Goal: Task Accomplishment & Management: Use online tool/utility

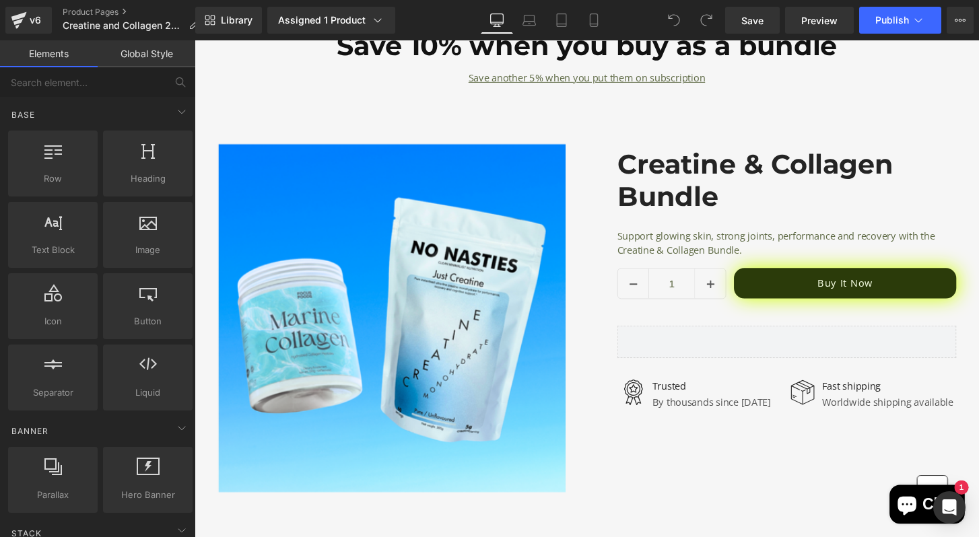
scroll to position [2541, 0]
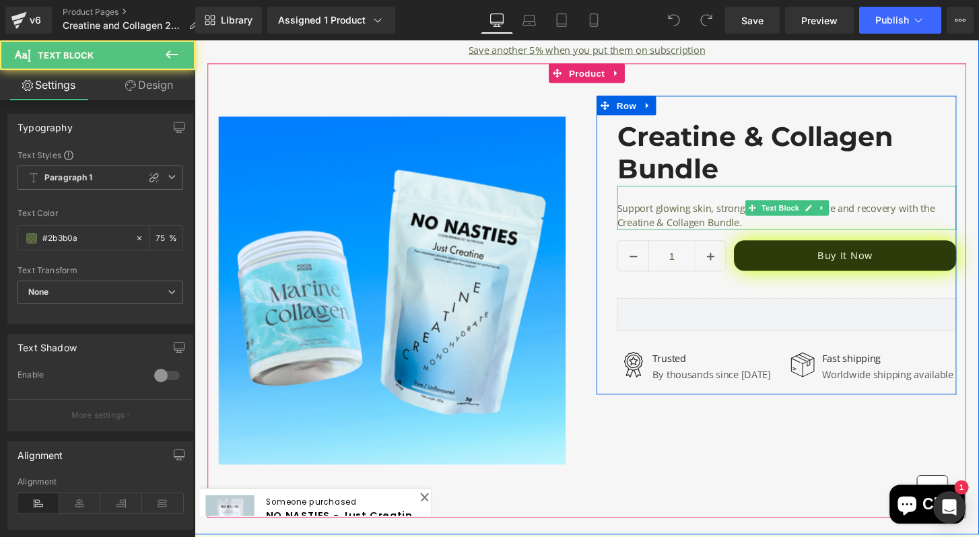
click at [707, 232] on p "Support glowing skin, strong joints, performance and recovery with the Creatine…" at bounding box center [810, 222] width 352 height 30
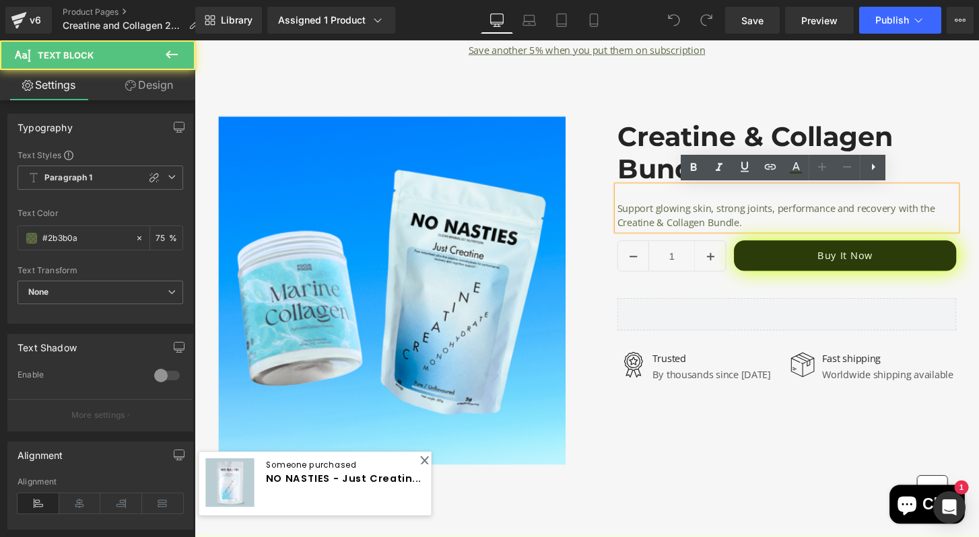
click at [764, 230] on p "Support glowing skin, strong joints, performance and recovery with the Creatine…" at bounding box center [810, 222] width 352 height 30
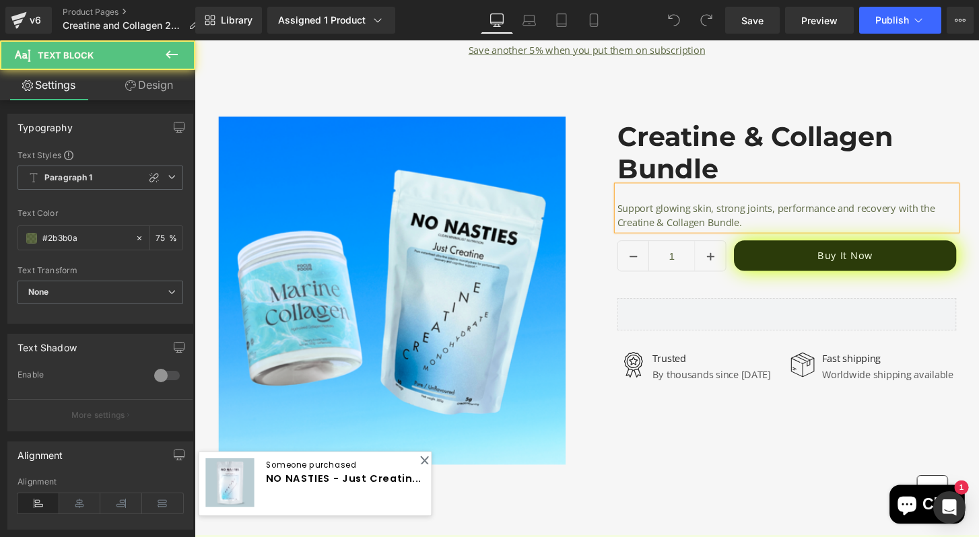
copy div "Support glowing skin, strong joints, performance and recovery with the Creatine…"
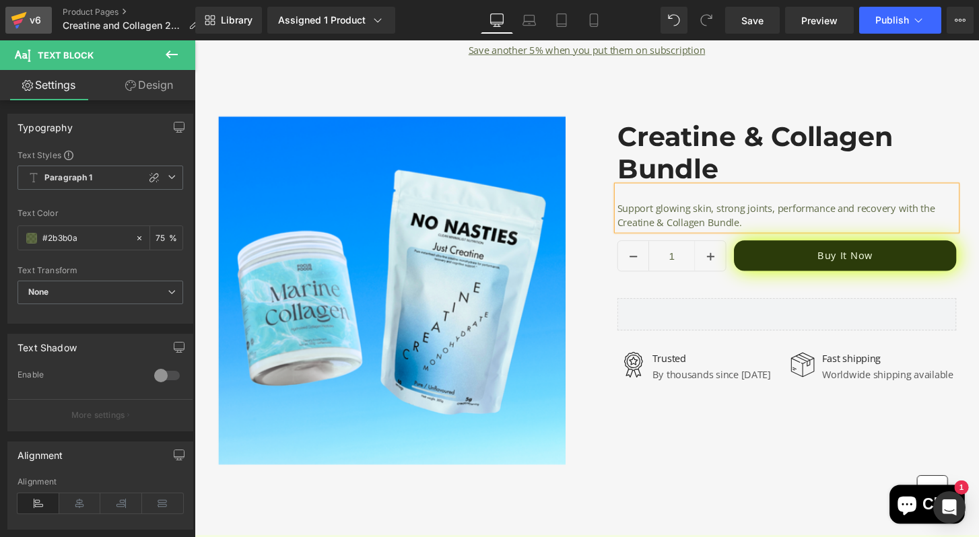
click at [23, 22] on icon at bounding box center [19, 20] width 16 height 34
click at [40, 23] on div "v6" at bounding box center [35, 20] width 17 height 18
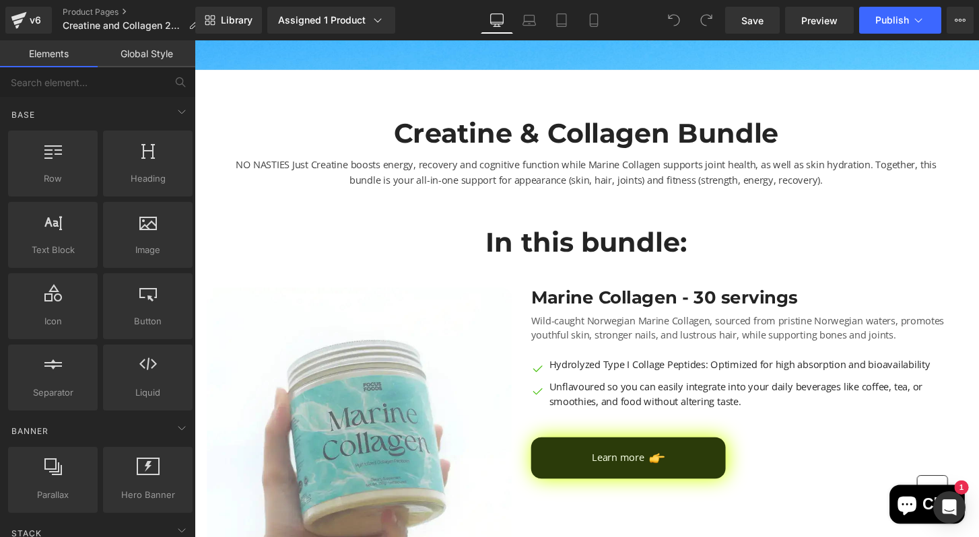
scroll to position [408, 0]
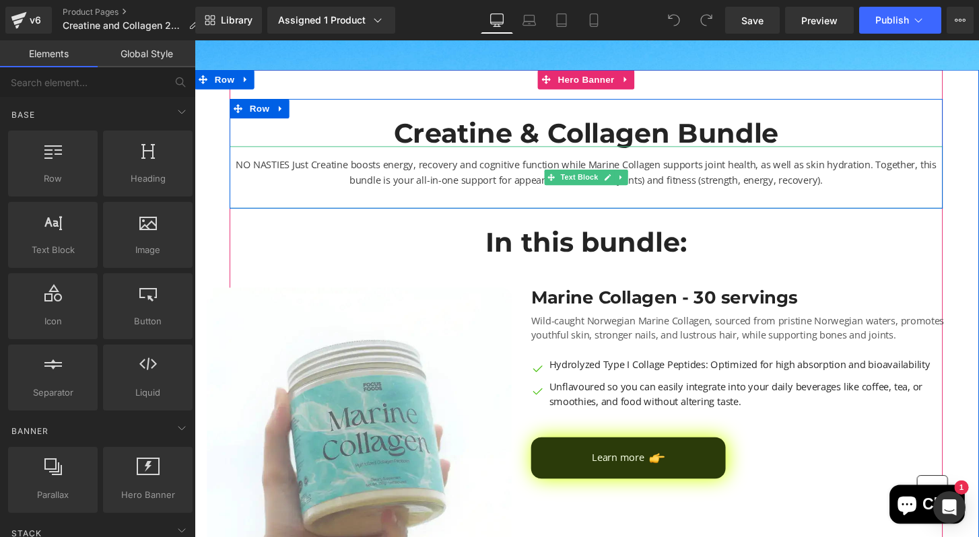
click at [586, 176] on div "NO NASTIES Just Creatine boosts energy, recovery and cognitive function while M…" at bounding box center [601, 182] width 741 height 65
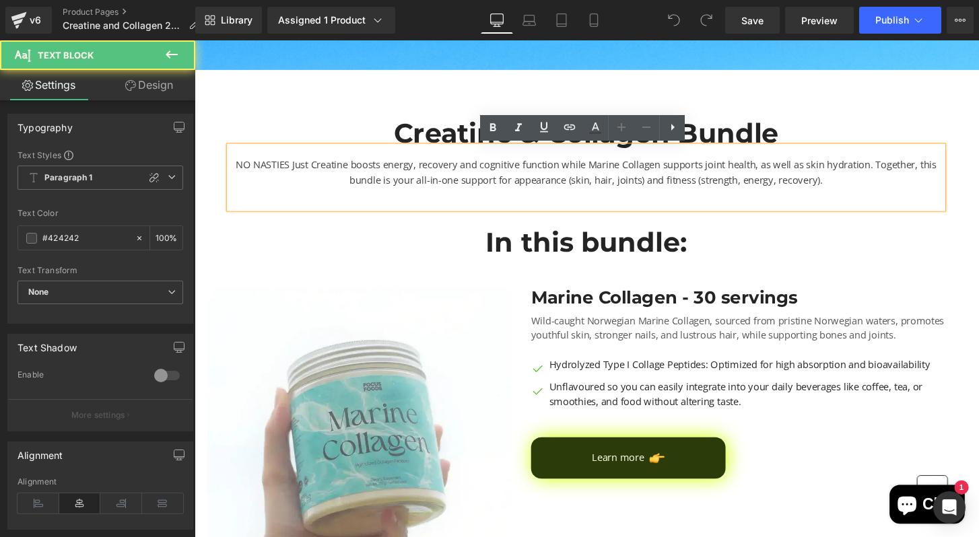
click at [647, 176] on div "NO NASTIES Just Creatine boosts energy, recovery and cognitive function while M…" at bounding box center [601, 182] width 741 height 65
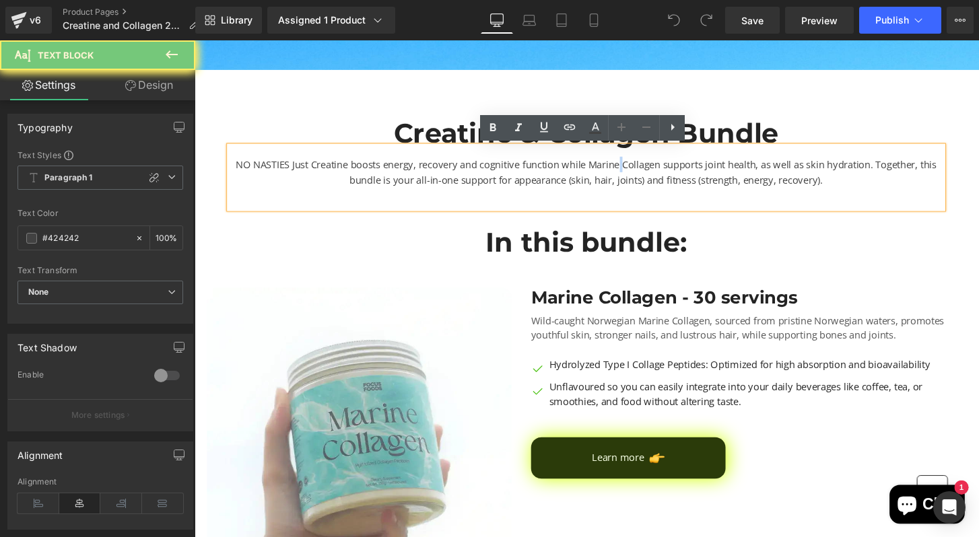
click at [647, 176] on div "NO NASTIES Just Creatine boosts energy, recovery and cognitive function while M…" at bounding box center [601, 182] width 741 height 65
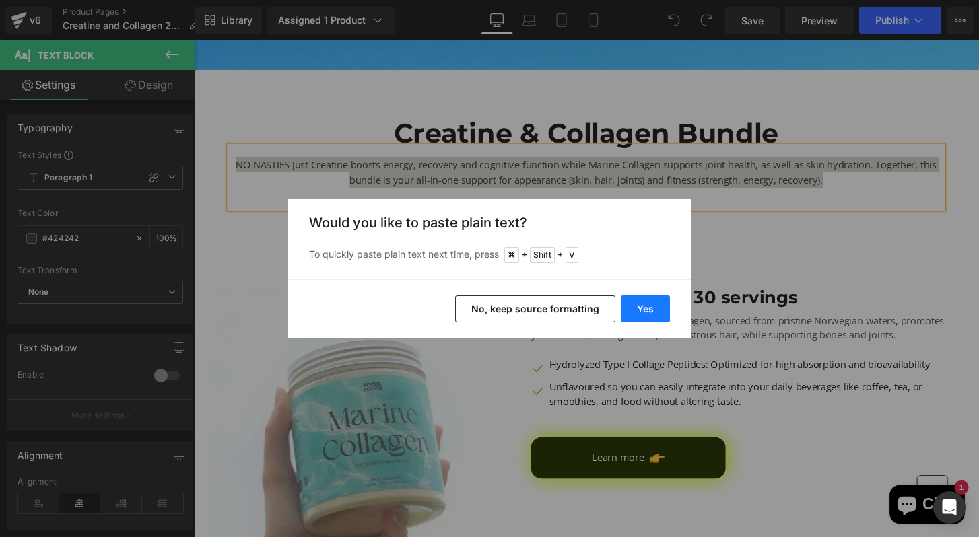
click at [650, 308] on button "Yes" at bounding box center [645, 309] width 49 height 27
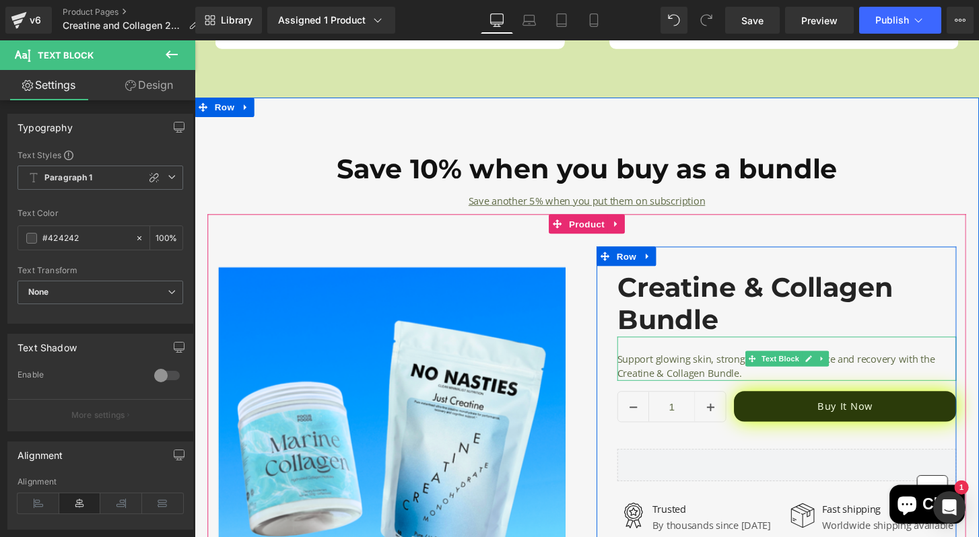
scroll to position [2396, 0]
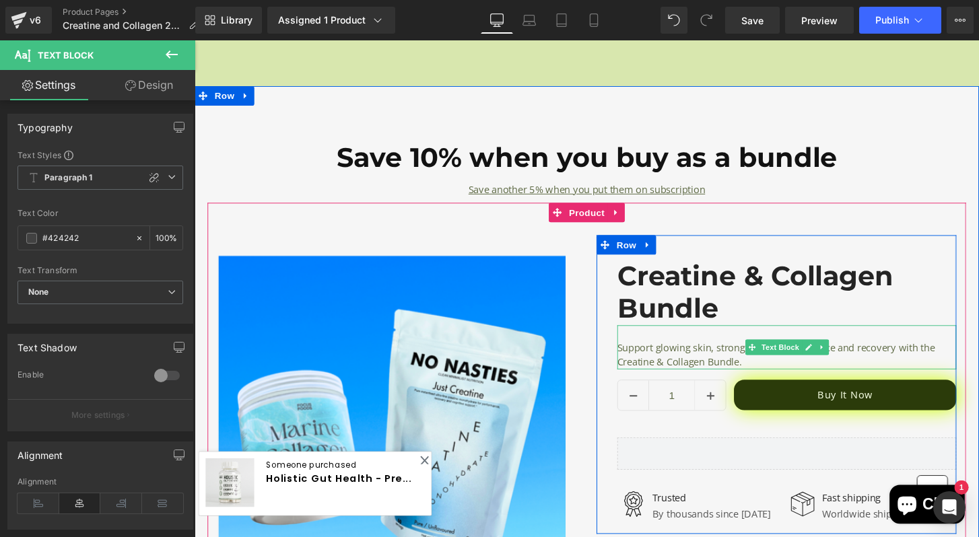
click at [729, 354] on p "Support glowing skin, strong joints, performance and recovery with the Creatine…" at bounding box center [810, 367] width 352 height 30
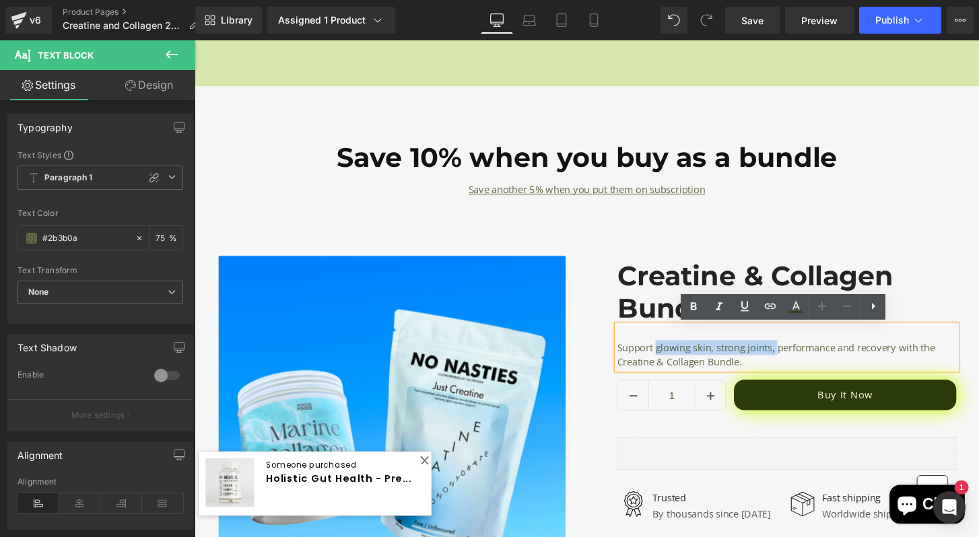
drag, startPoint x: 802, startPoint y: 362, endPoint x: 676, endPoint y: 364, distance: 126.6
click at [676, 364] on p "Support glowing skin, strong joints, performance and recovery with the Creatine…" at bounding box center [810, 367] width 352 height 30
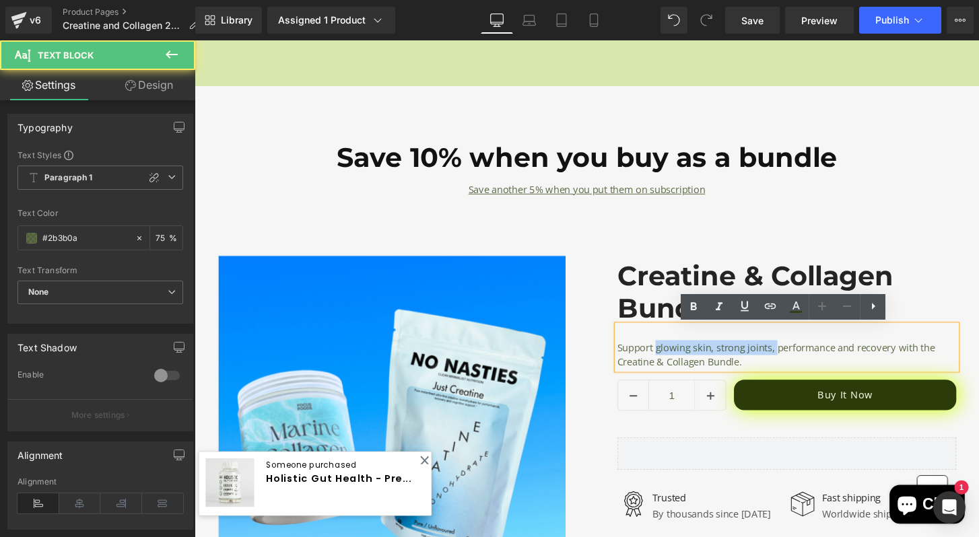
click at [676, 364] on p "Support glowing skin, strong joints, performance and recovery with the Creatine…" at bounding box center [810, 367] width 352 height 30
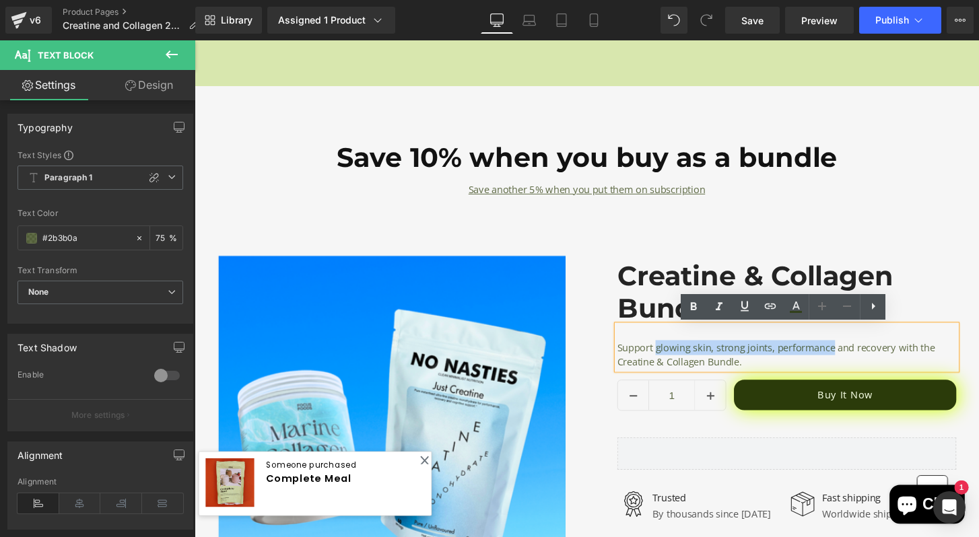
drag, startPoint x: 676, startPoint y: 364, endPoint x: 861, endPoint y: 360, distance: 185.9
click at [861, 360] on p "Support glowing skin, strong joints, performance and recovery with the Creatine…" at bounding box center [810, 367] width 352 height 30
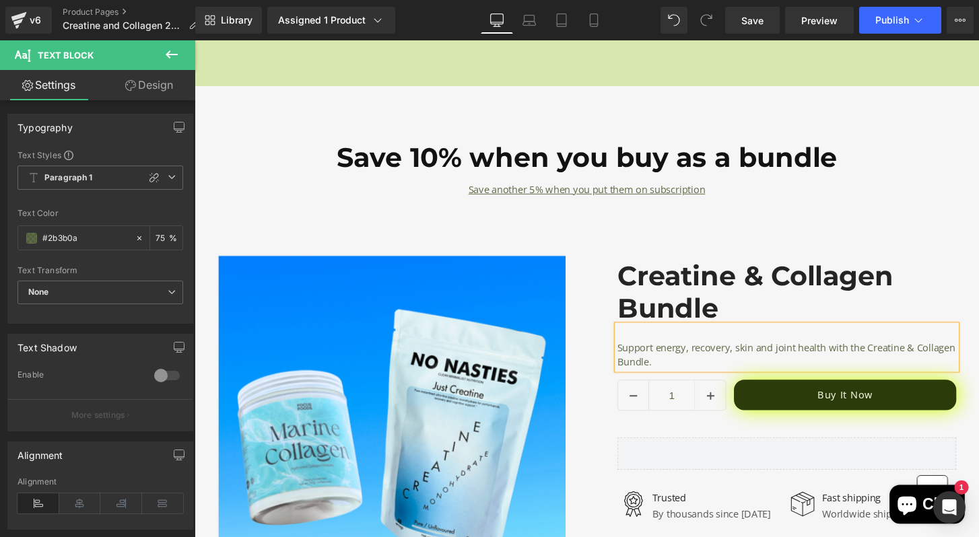
copy div "Support energy, recovery, skin and joint health with the Creatine & Collagen Bu…"
click at [814, 375] on p "Support energy, recovery, skin and joint health with the Creatine & Collagen Bu…" at bounding box center [810, 367] width 352 height 30
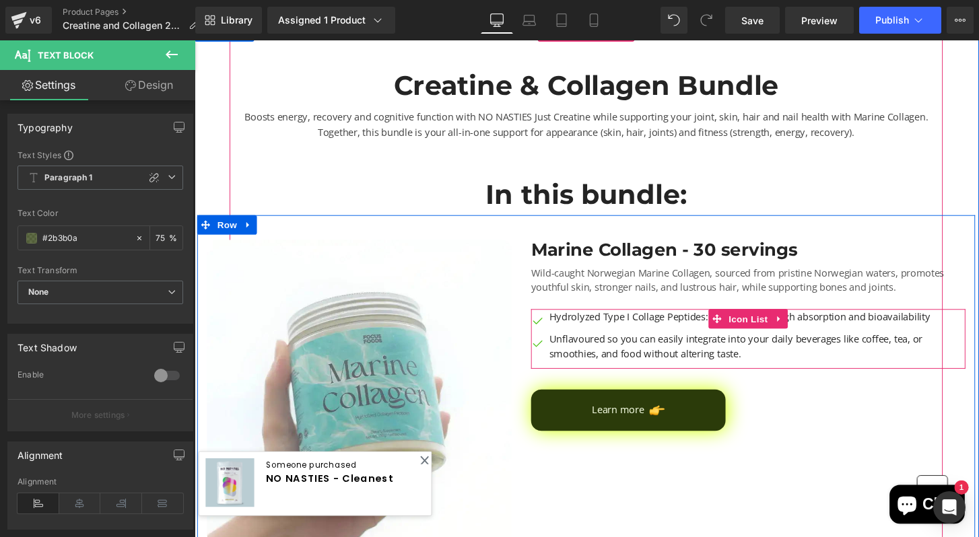
scroll to position [464, 0]
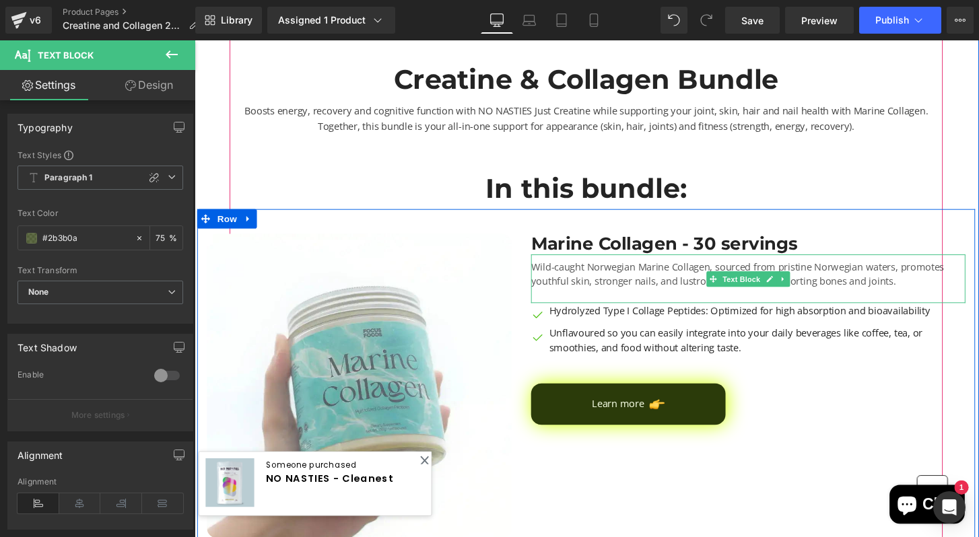
click at [678, 276] on p "Wild-caught Norwegian Marine Collagen, sourced from pristine Norwegian waters, …" at bounding box center [769, 291] width 451 height 46
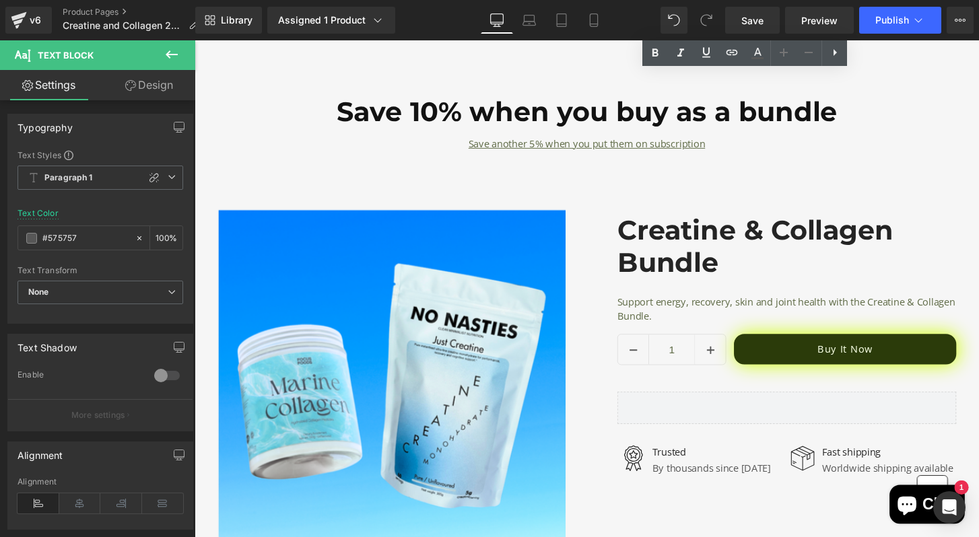
scroll to position [2460, 0]
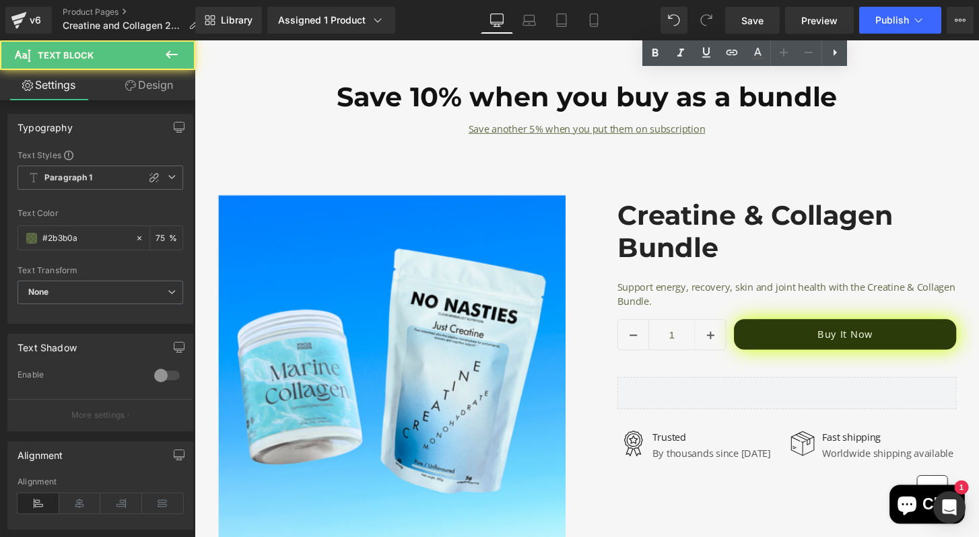
click at [717, 305] on p "Support energy, recovery, skin and joint health with the Creatine & Collagen Bu…" at bounding box center [810, 304] width 352 height 30
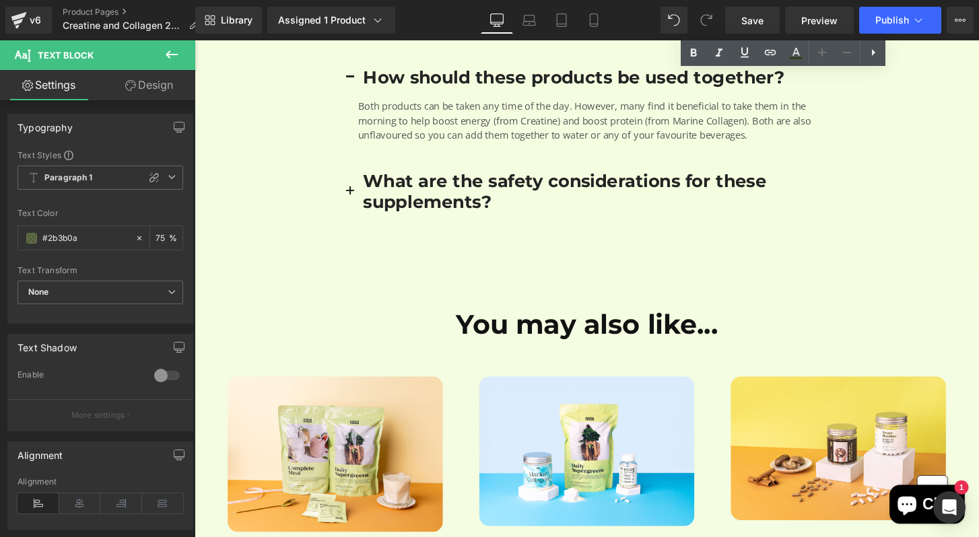
scroll to position [3152, 0]
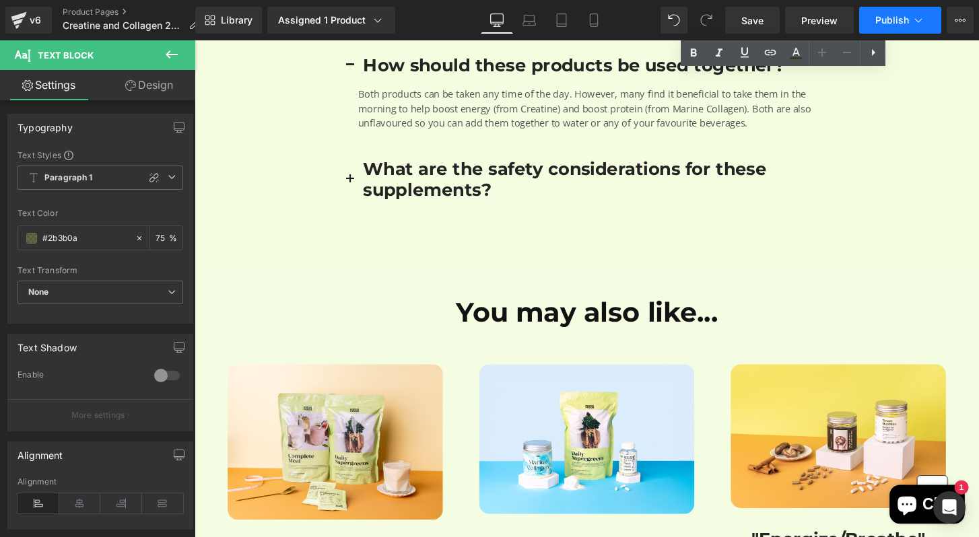
click at [888, 26] on button "Publish" at bounding box center [900, 20] width 82 height 27
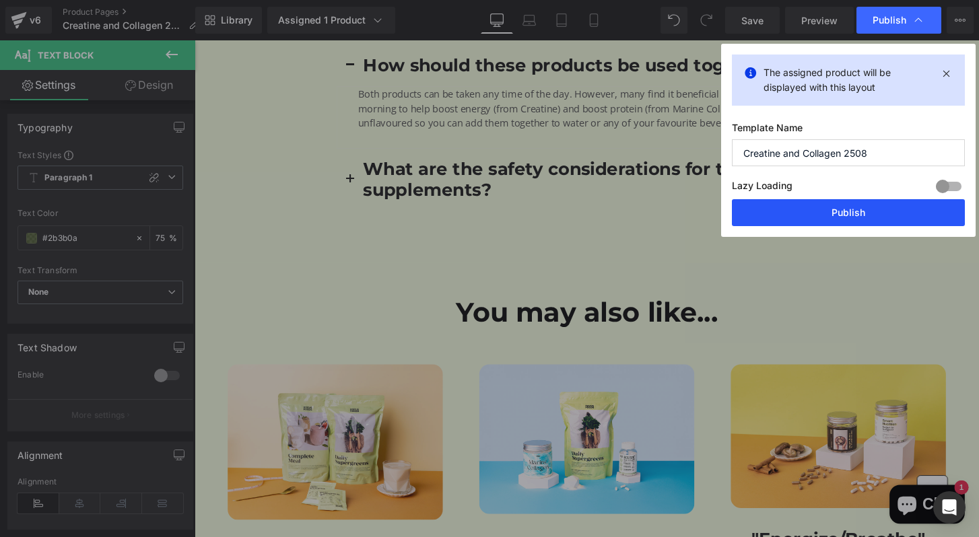
click at [836, 211] on button "Publish" at bounding box center [848, 212] width 233 height 27
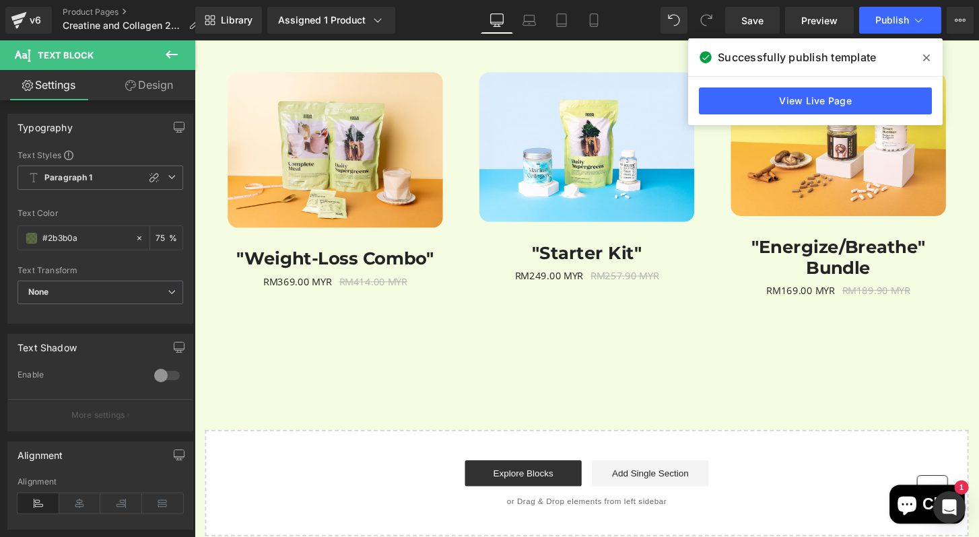
scroll to position [3545, 0]
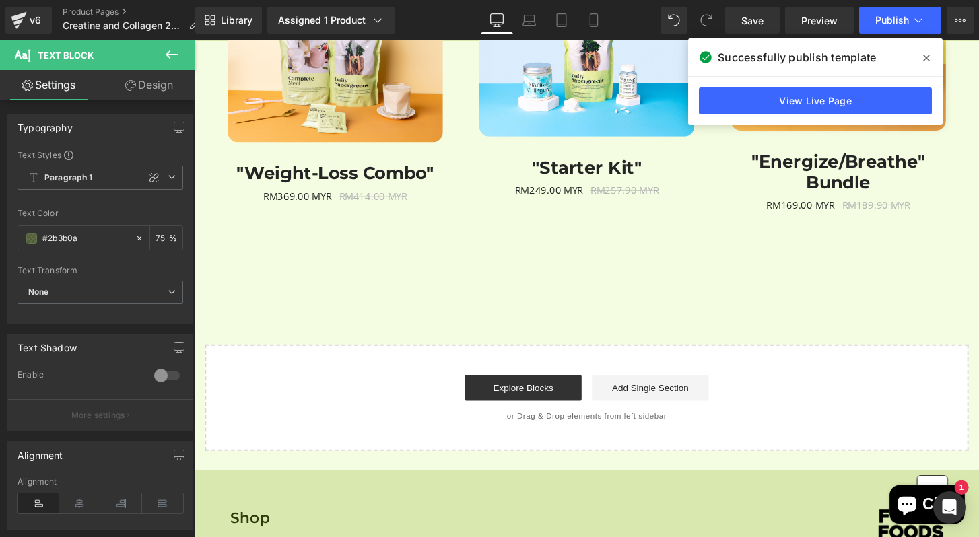
click at [925, 53] on icon at bounding box center [926, 58] width 7 height 11
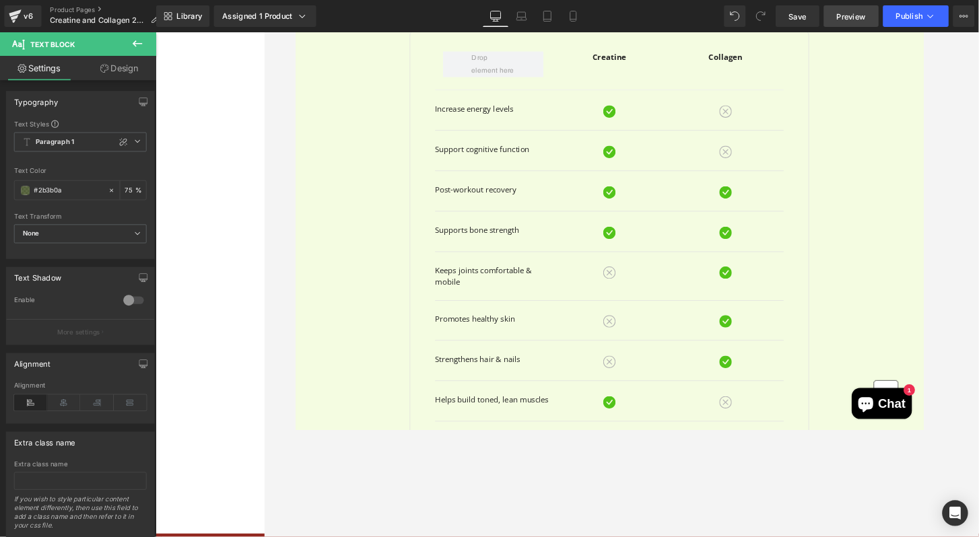
scroll to position [1490, 0]
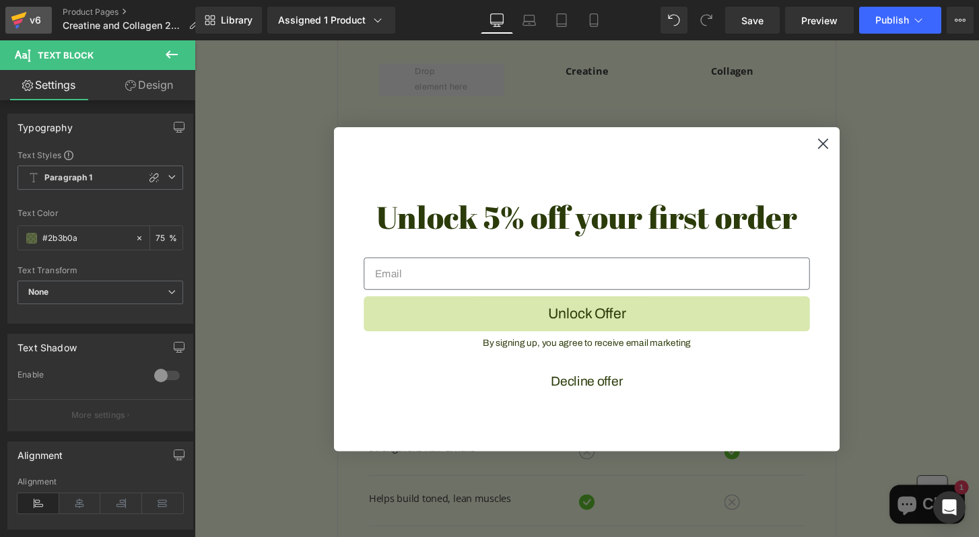
click at [11, 11] on icon at bounding box center [19, 20] width 16 height 34
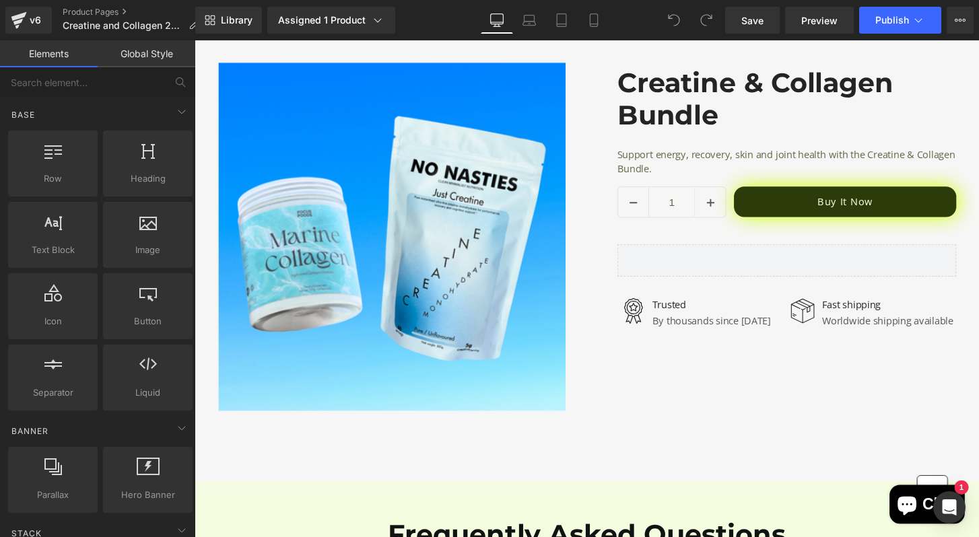
scroll to position [2610, 0]
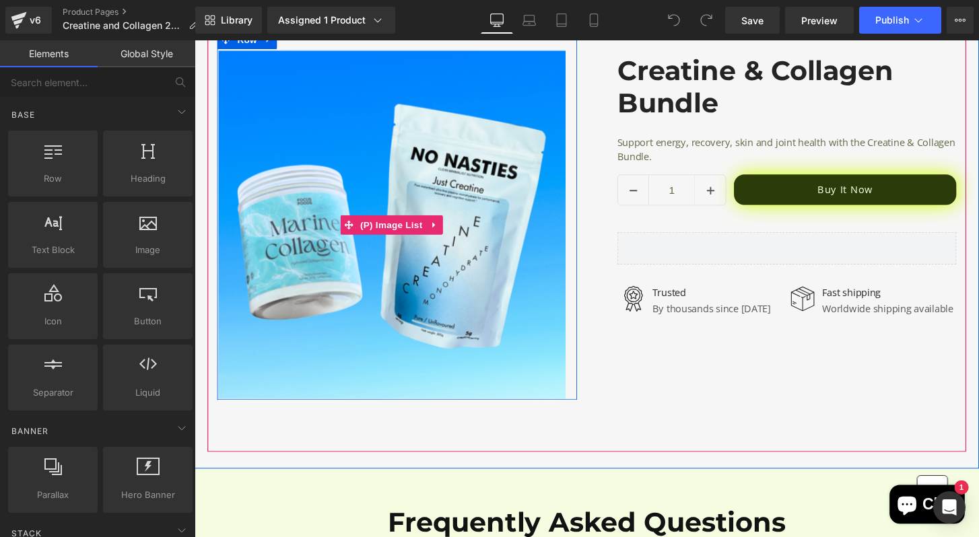
click at [498, 230] on img at bounding box center [401, 232] width 362 height 362
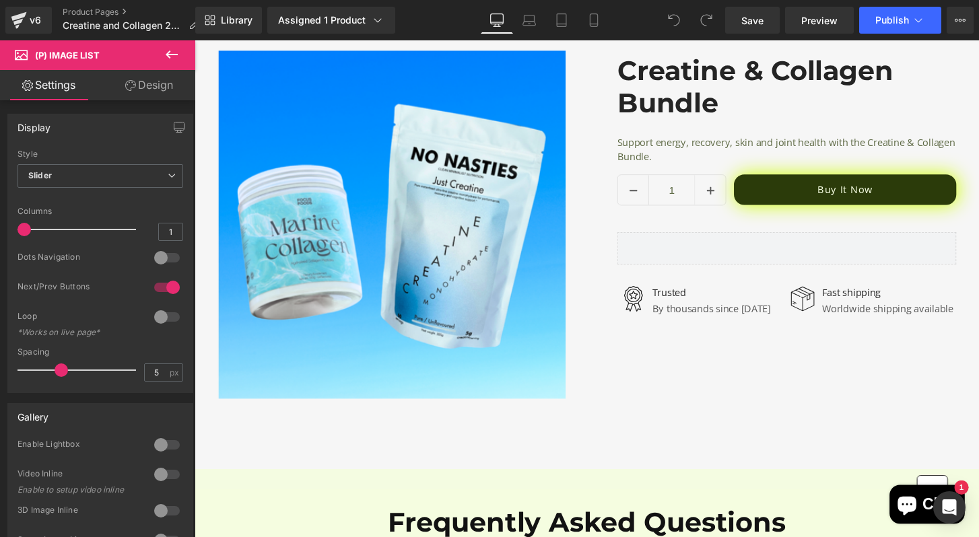
click at [131, 83] on icon at bounding box center [130, 85] width 11 height 11
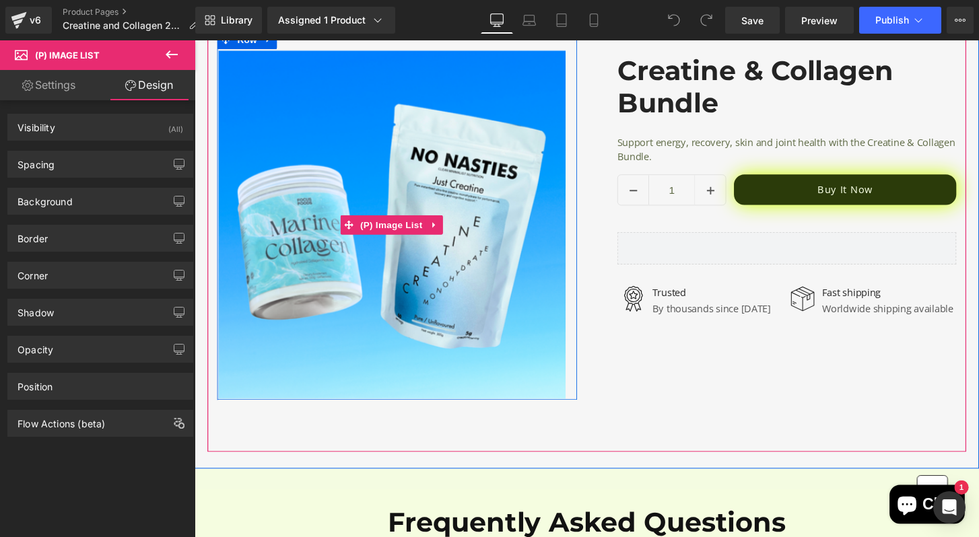
click at [309, 277] on img at bounding box center [401, 232] width 362 height 362
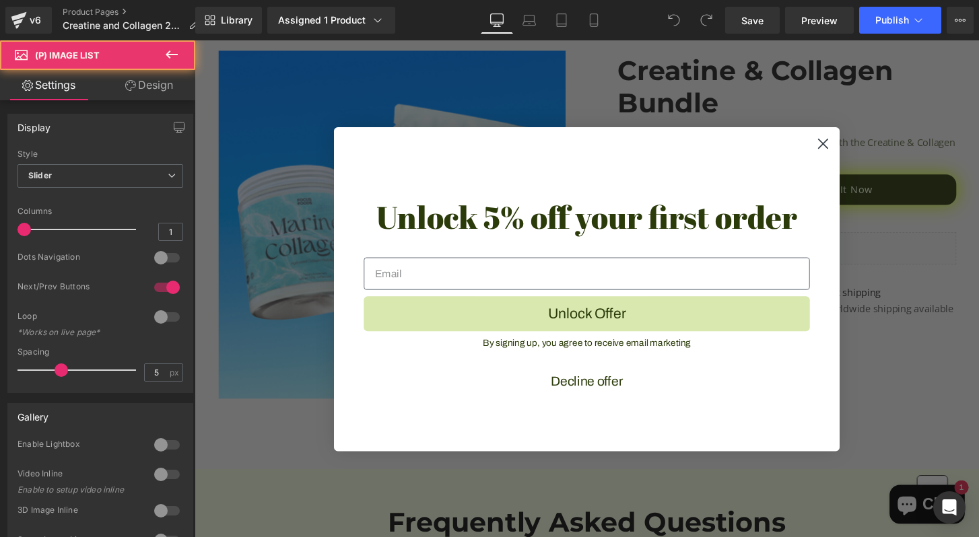
click at [153, 71] on link "Design" at bounding box center [149, 85] width 98 height 30
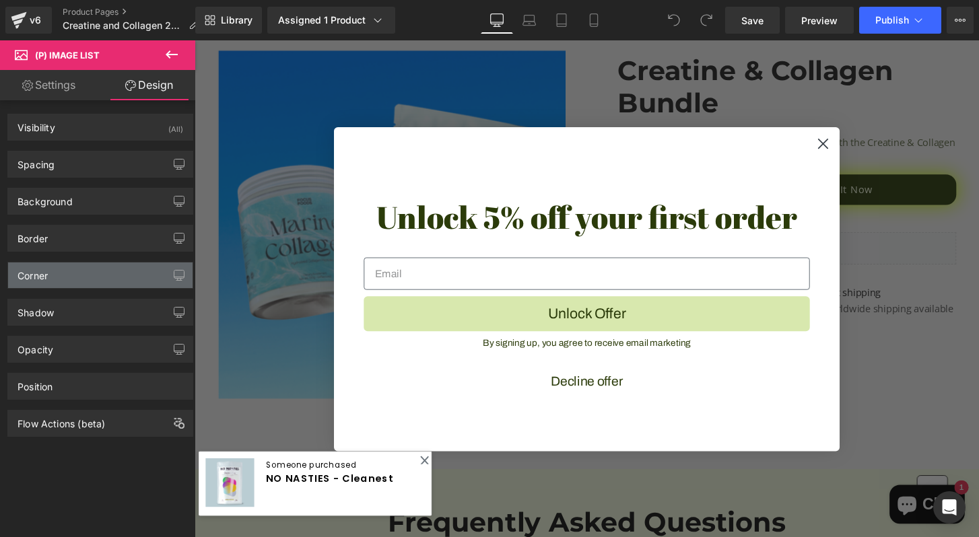
click at [86, 280] on div "Corner" at bounding box center [100, 276] width 185 height 26
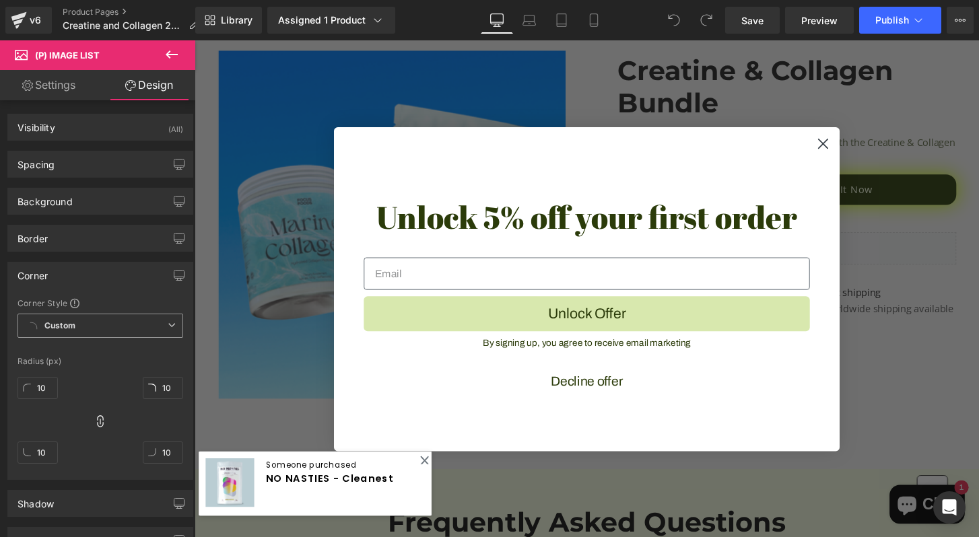
click at [123, 327] on span "Custom" at bounding box center [101, 326] width 166 height 24
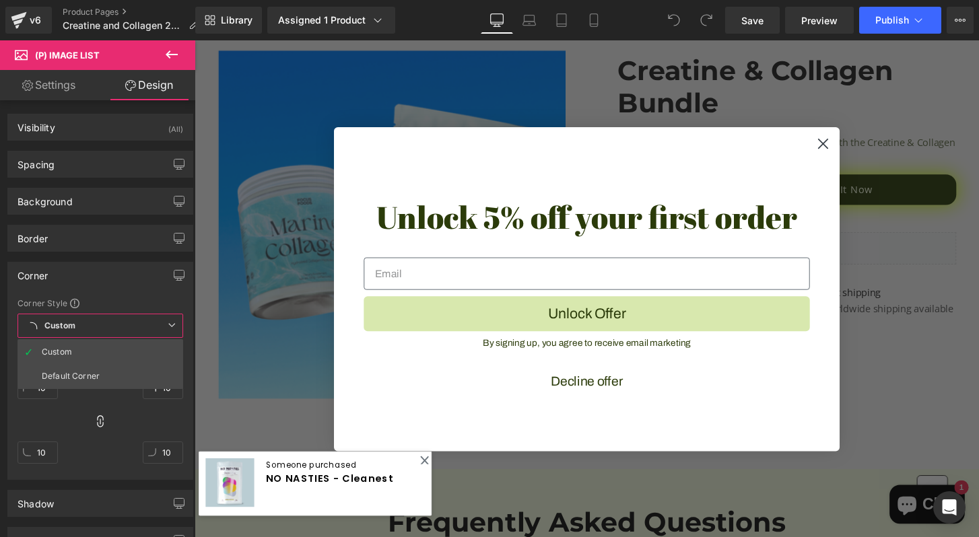
click at [143, 273] on div "Corner" at bounding box center [100, 276] width 185 height 26
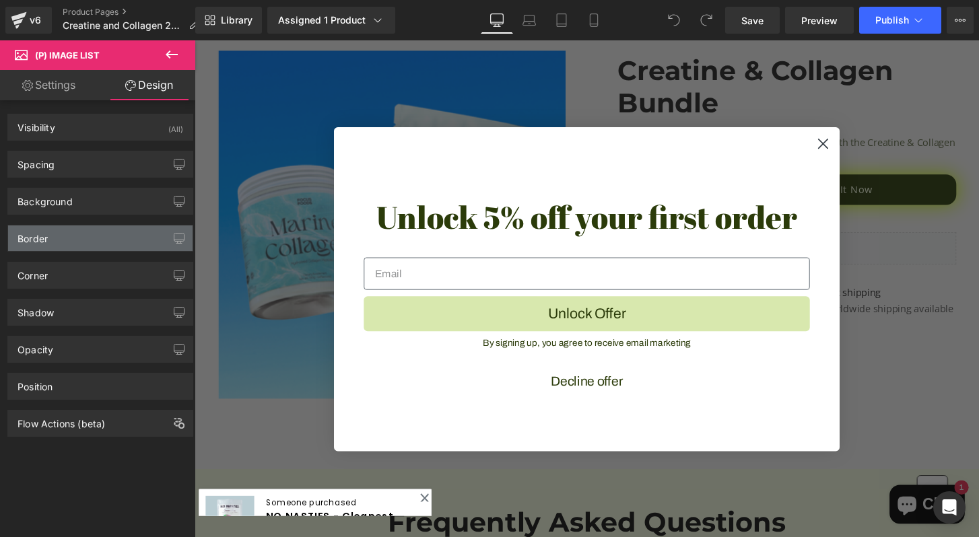
click at [131, 245] on div "Border" at bounding box center [100, 239] width 185 height 26
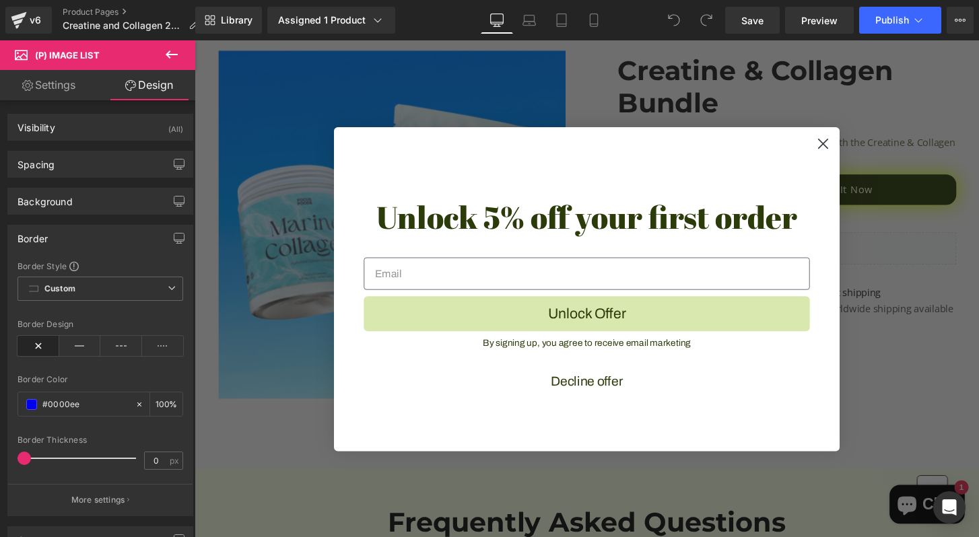
click at [850, 141] on circle "Close dialog" at bounding box center [847, 147] width 22 height 22
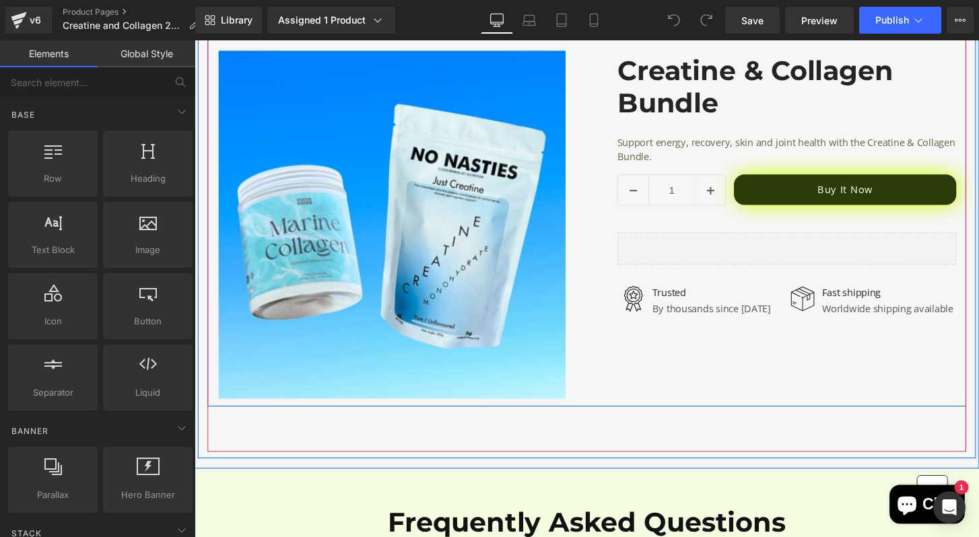
click at [542, 358] on img at bounding box center [401, 232] width 362 height 362
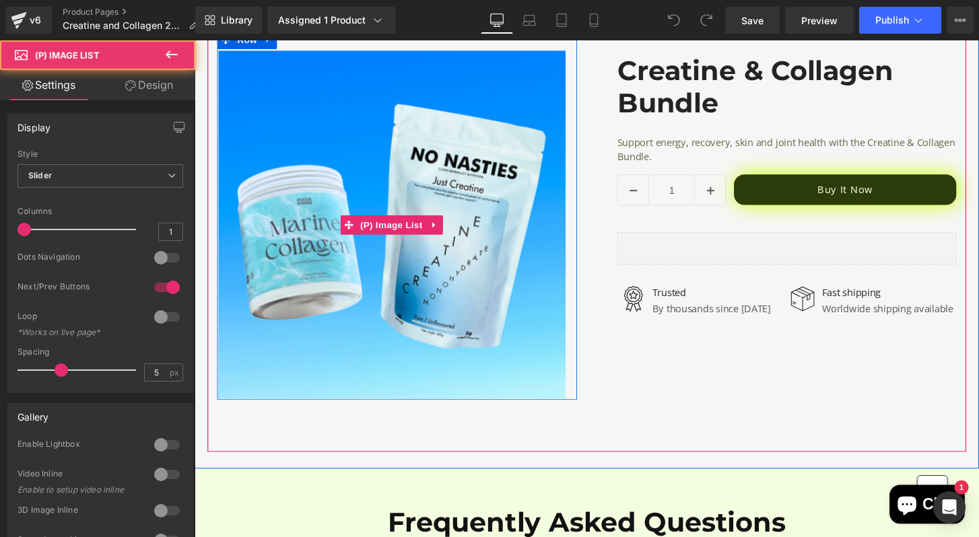
click at [533, 365] on img at bounding box center [401, 232] width 362 height 362
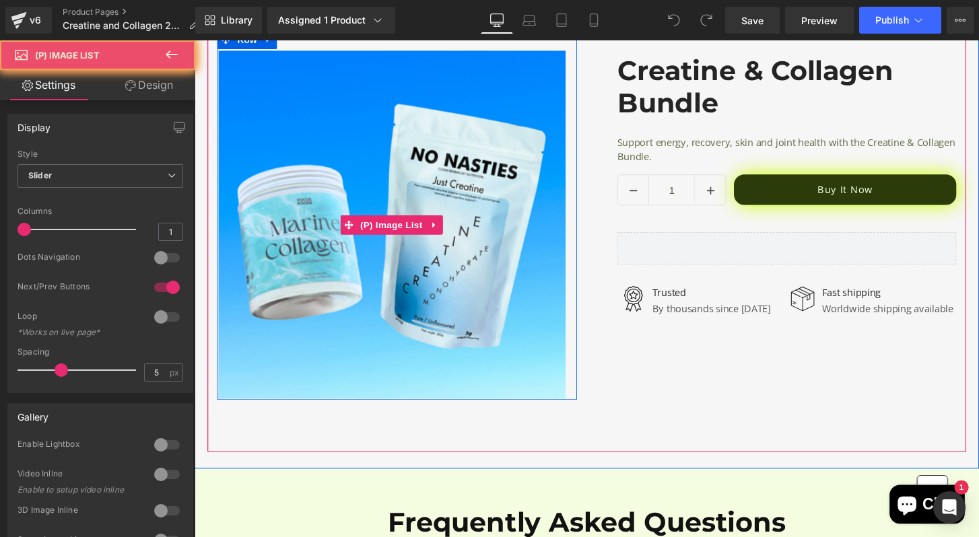
click at [533, 365] on img at bounding box center [401, 232] width 362 height 362
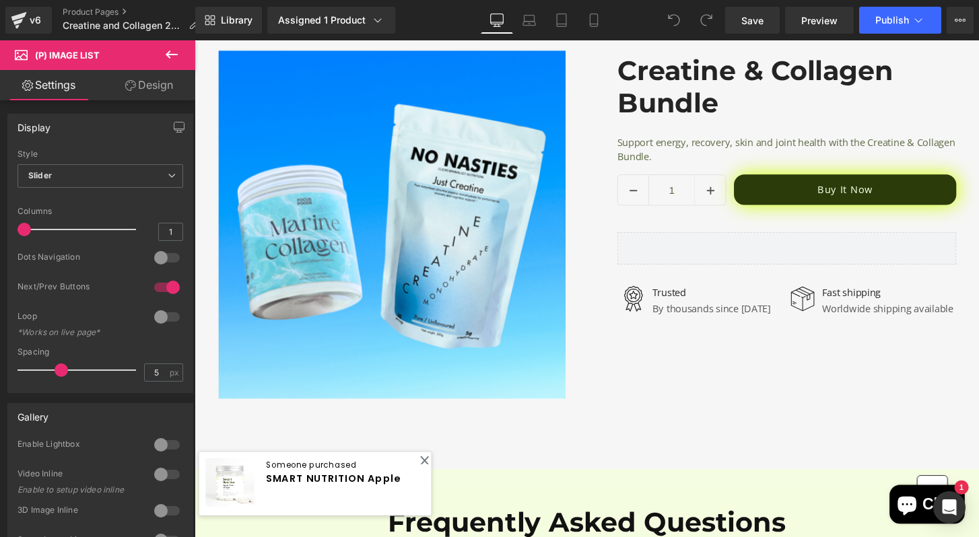
click at [170, 55] on icon at bounding box center [172, 54] width 16 height 16
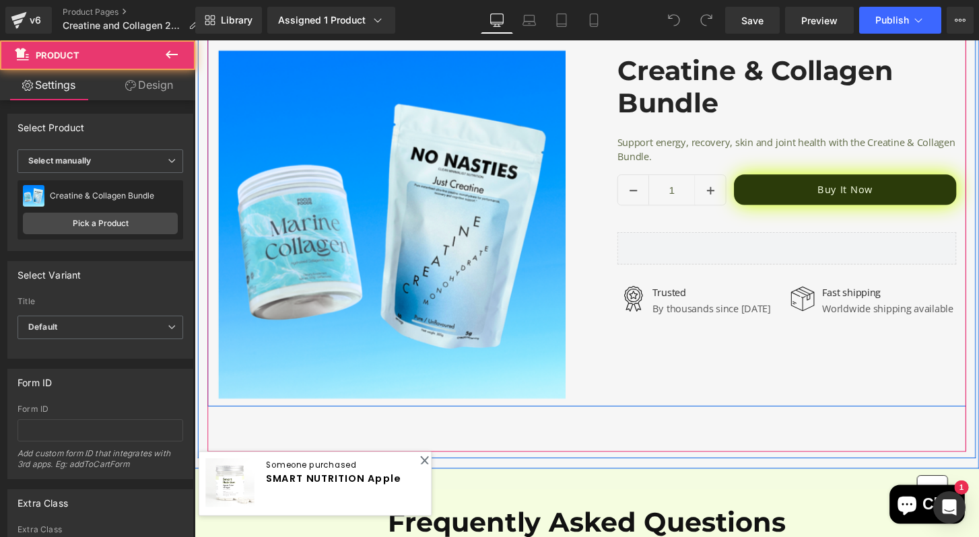
click at [623, 421] on div "‹ › (P) Image List Row Creatine & Collagen Bundle (P) Title Support energy, rec…" at bounding box center [602, 232] width 788 height 472
click at [635, 374] on div "‹ › (P) Image List Row Creatine & Collagen Bundle (P) Title Support energy, rec…" at bounding box center [602, 215] width 788 height 412
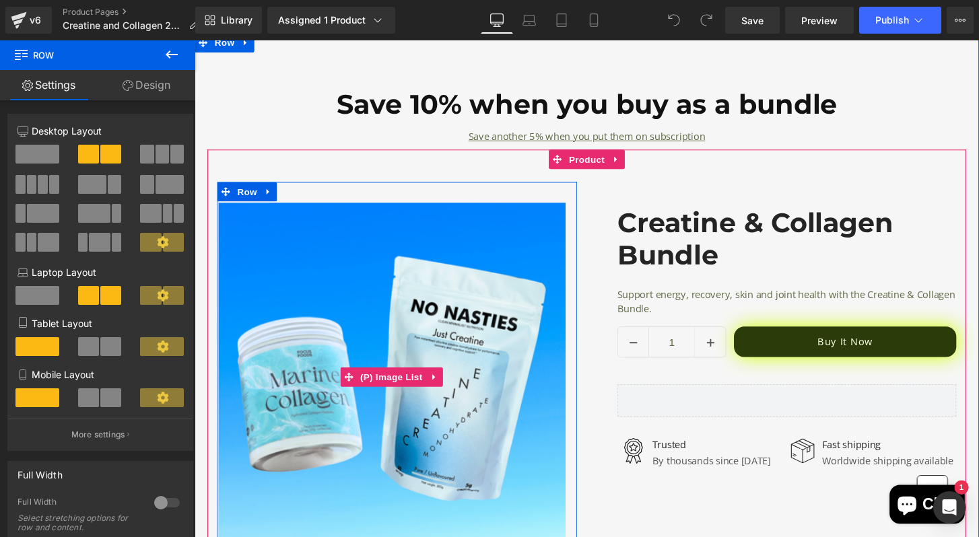
scroll to position [2443, 0]
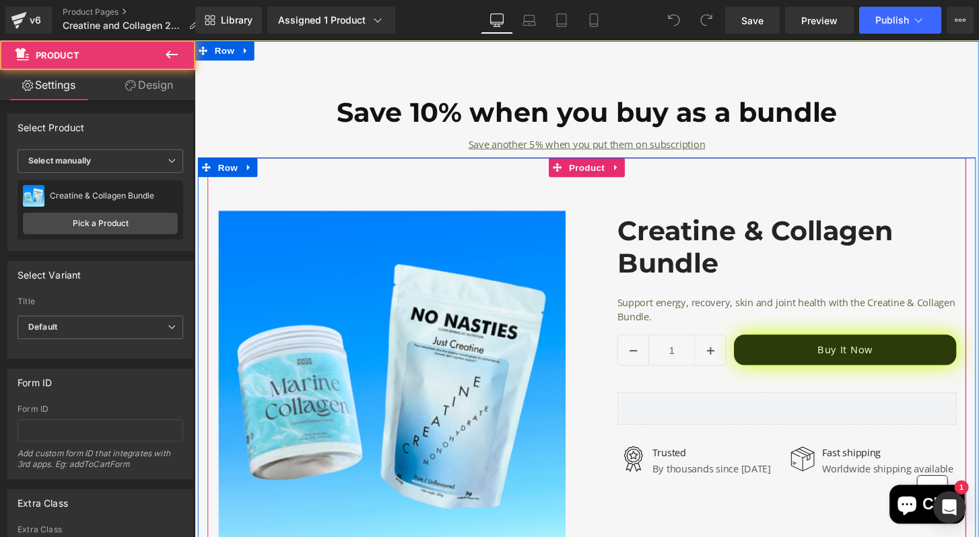
click at [473, 169] on div "‹ › (P) Image List Row Creatine & Collagen Bundle (P) Title Support energy, rec…" at bounding box center [602, 398] width 788 height 472
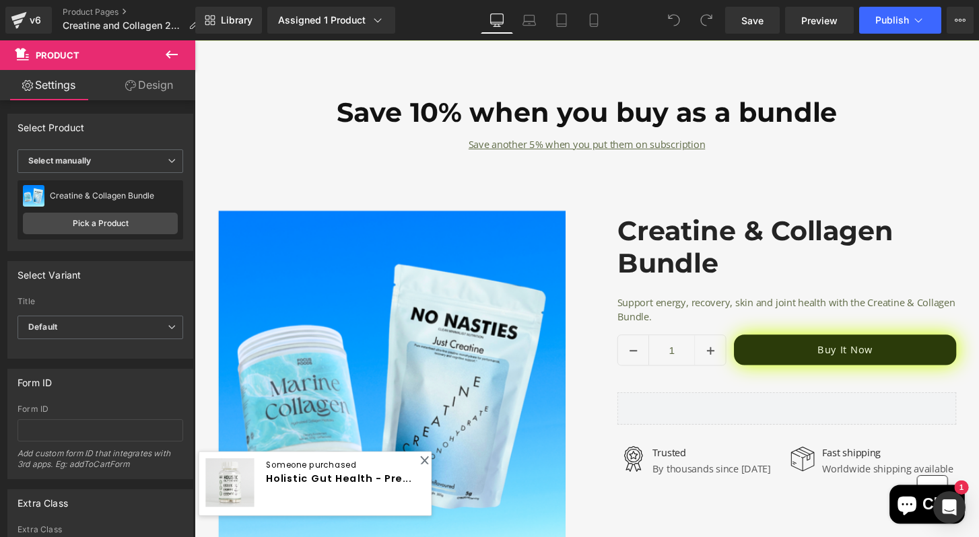
click at [236, 321] on img at bounding box center [401, 399] width 362 height 362
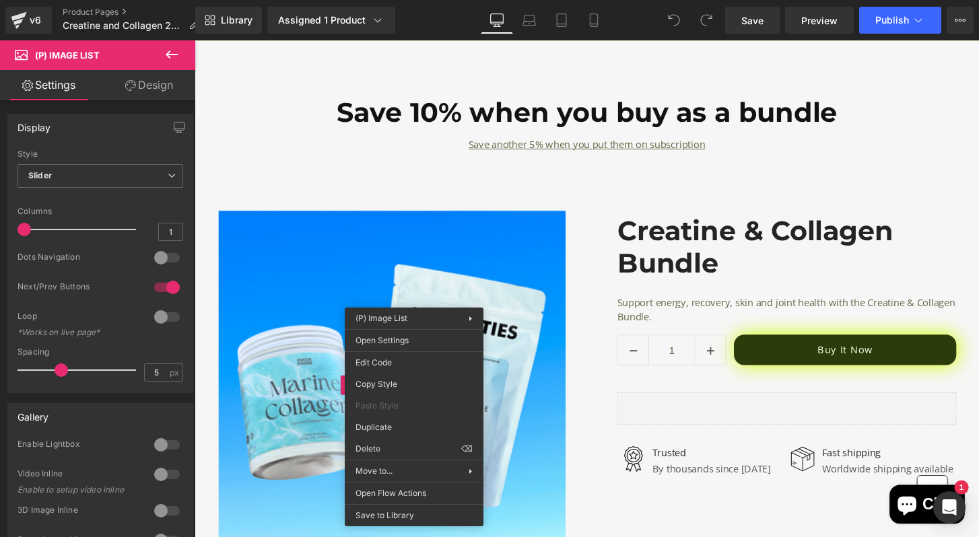
click at [195, 57] on button at bounding box center [171, 55] width 47 height 30
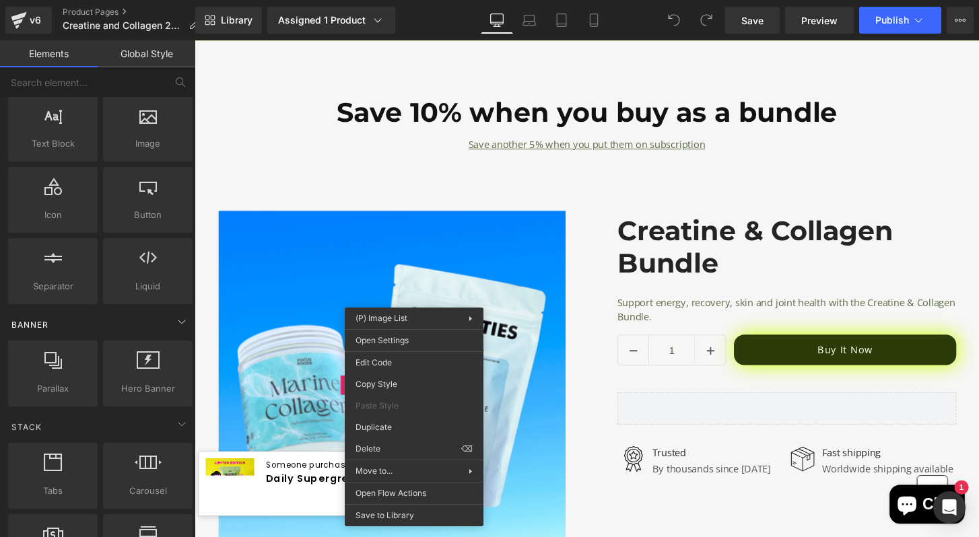
scroll to position [0, 0]
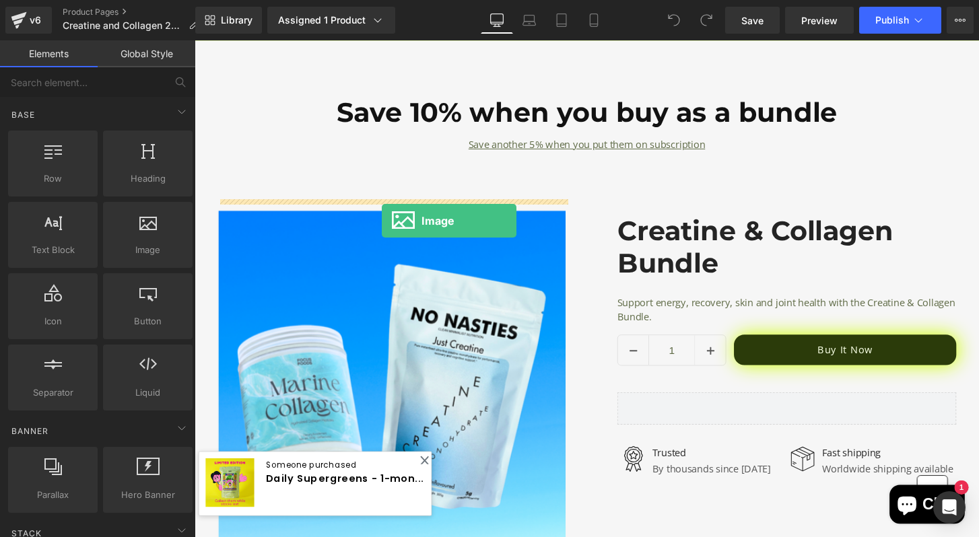
drag, startPoint x: 336, startPoint y: 301, endPoint x: 389, endPoint y: 228, distance: 90.7
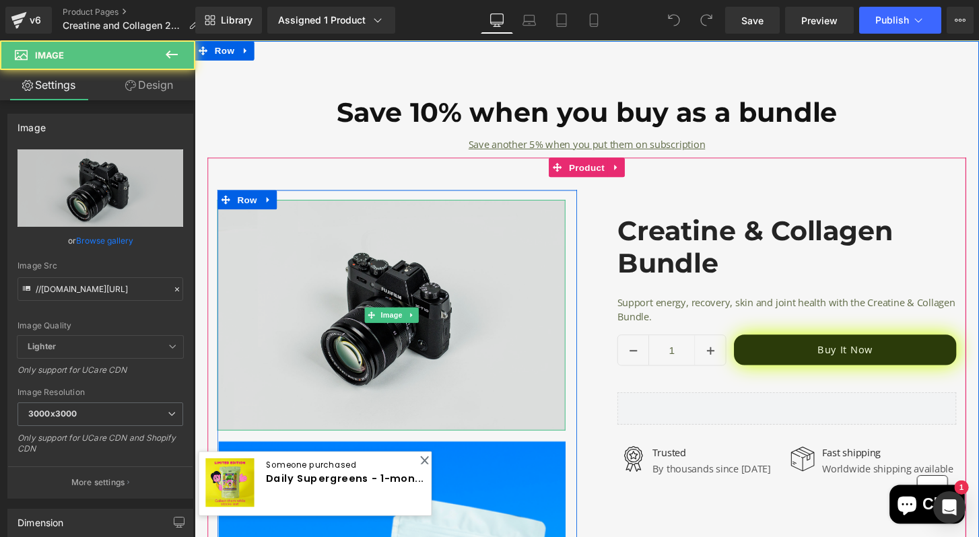
click at [376, 374] on img at bounding box center [399, 326] width 362 height 240
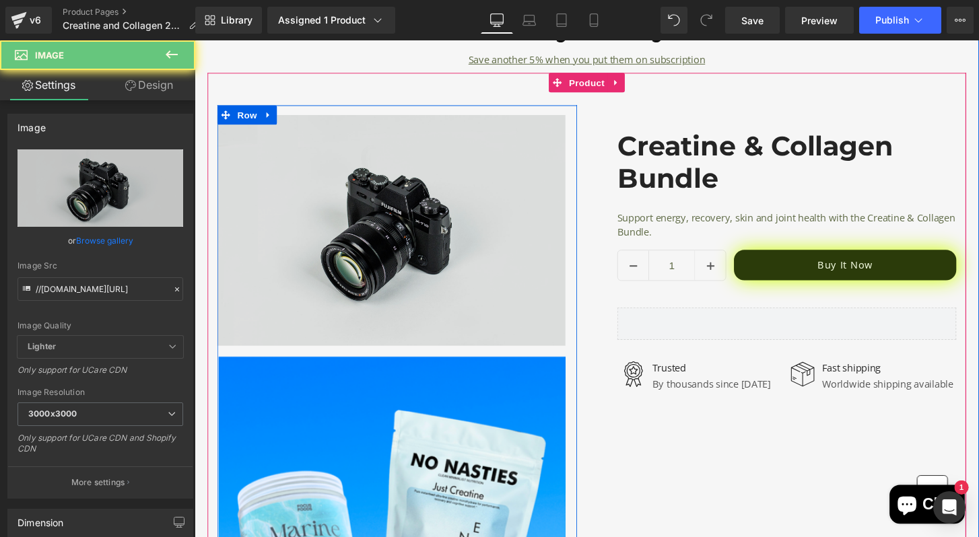
scroll to position [2621, 0]
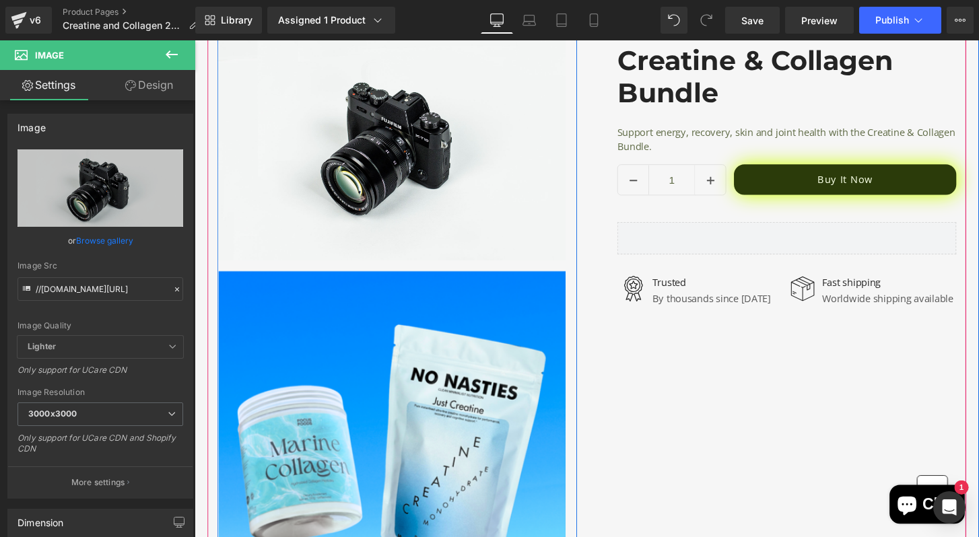
click at [388, 438] on img at bounding box center [401, 461] width 362 height 362
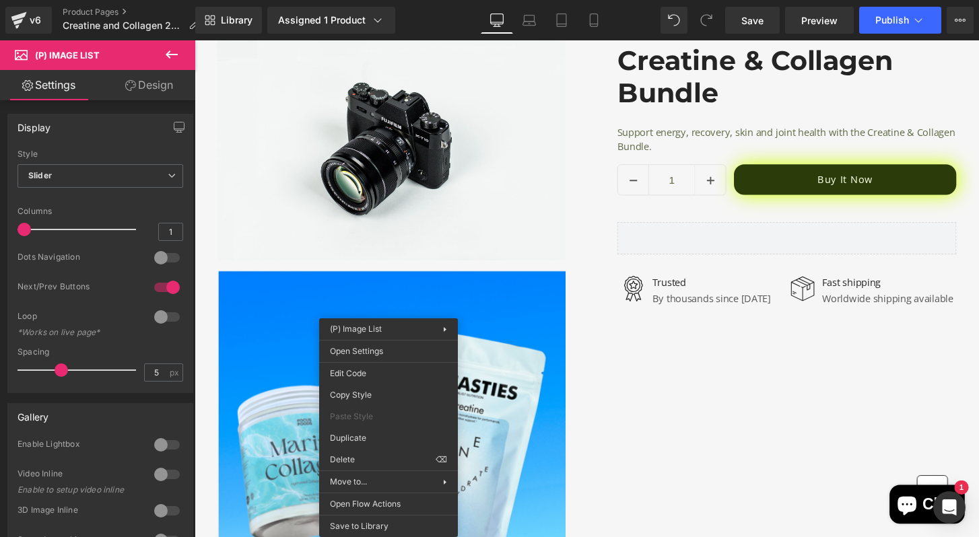
drag, startPoint x: 570, startPoint y: 506, endPoint x: 383, endPoint y: 482, distance: 189.5
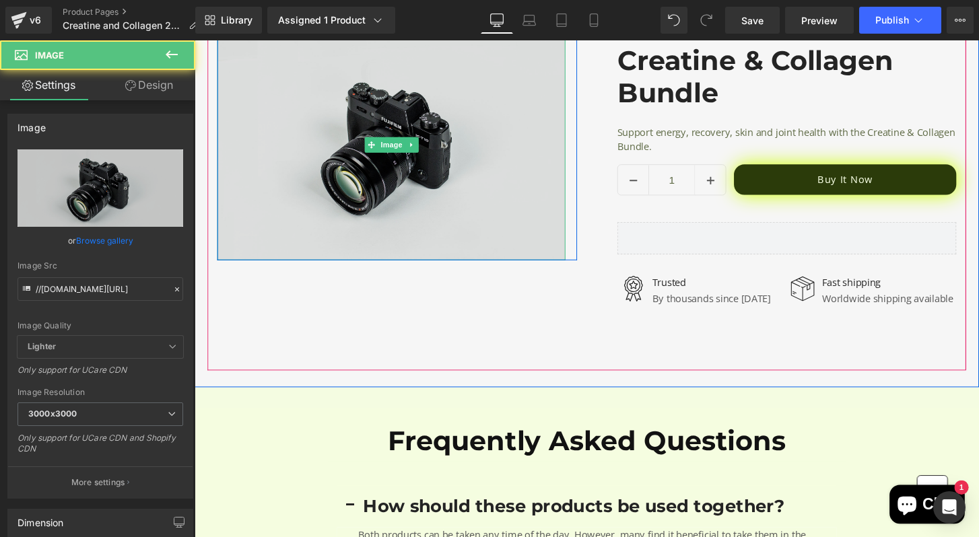
click at [406, 250] on img at bounding box center [399, 149] width 362 height 240
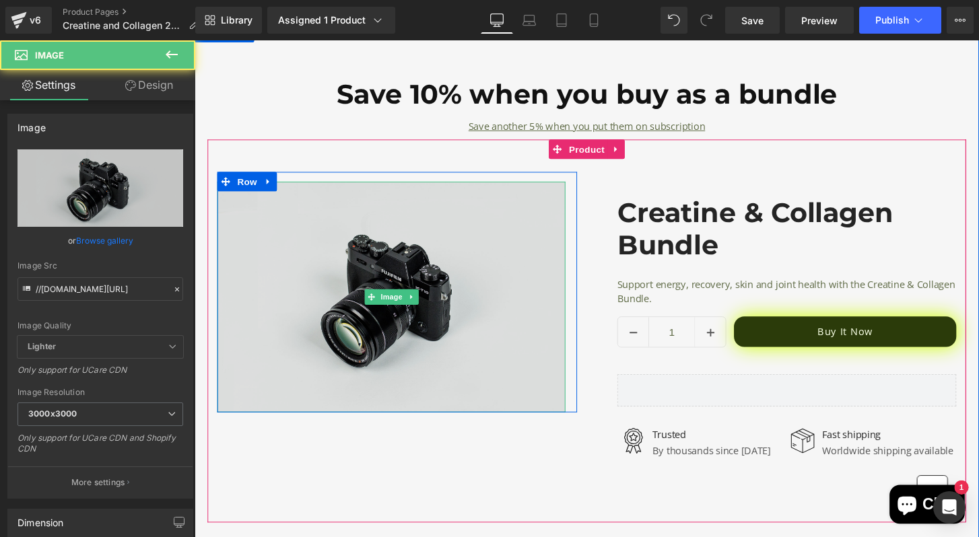
scroll to position [2454, 0]
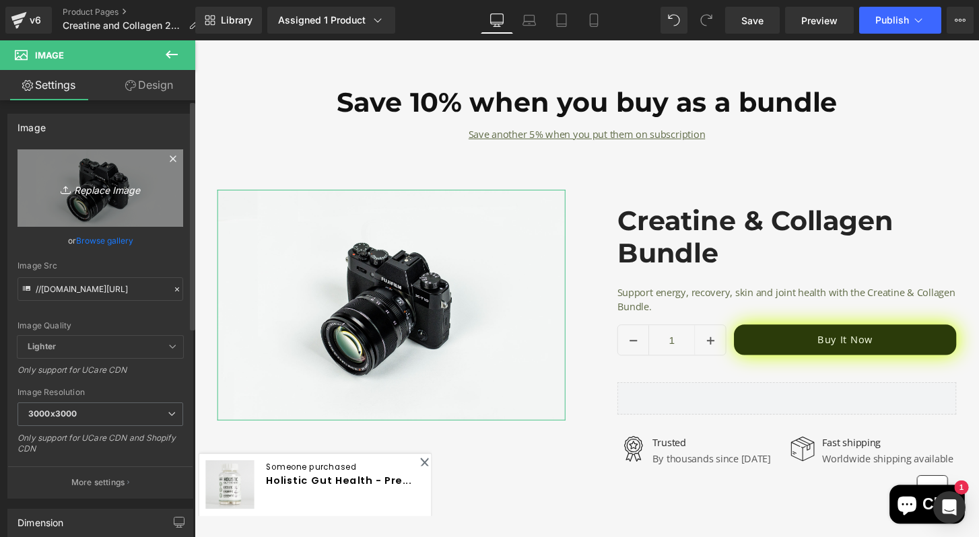
click at [79, 197] on link "Replace Image" at bounding box center [101, 188] width 166 height 77
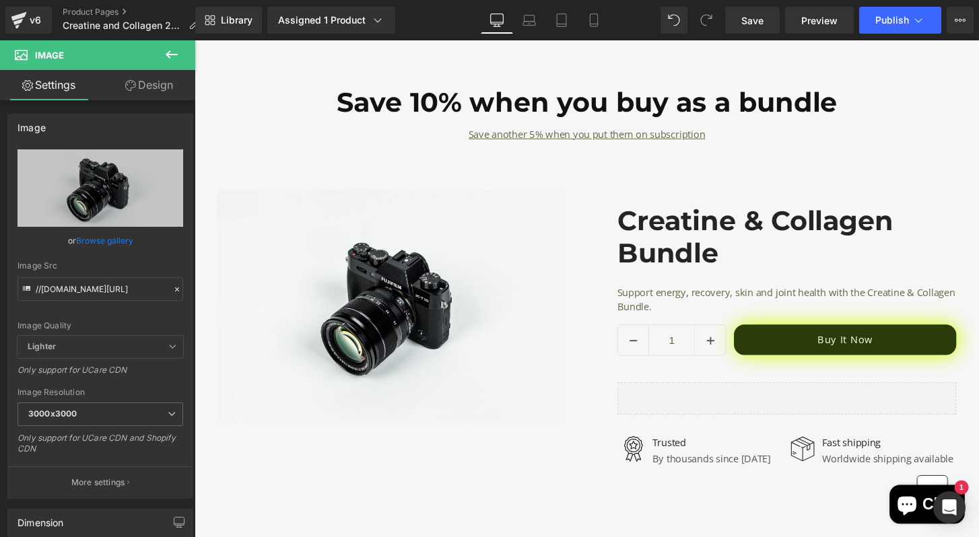
type input "C:\fakepath\Untitled design (93).png"
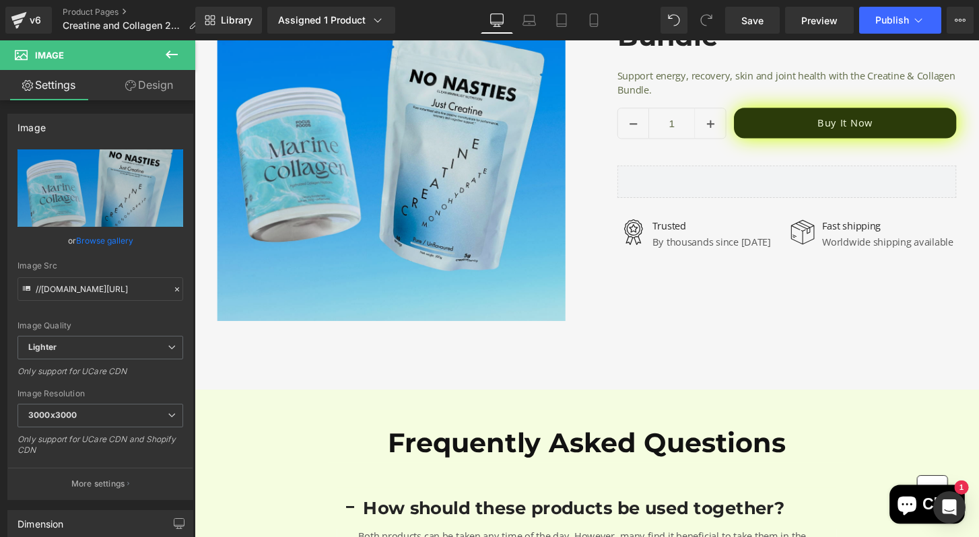
scroll to position [2645, 0]
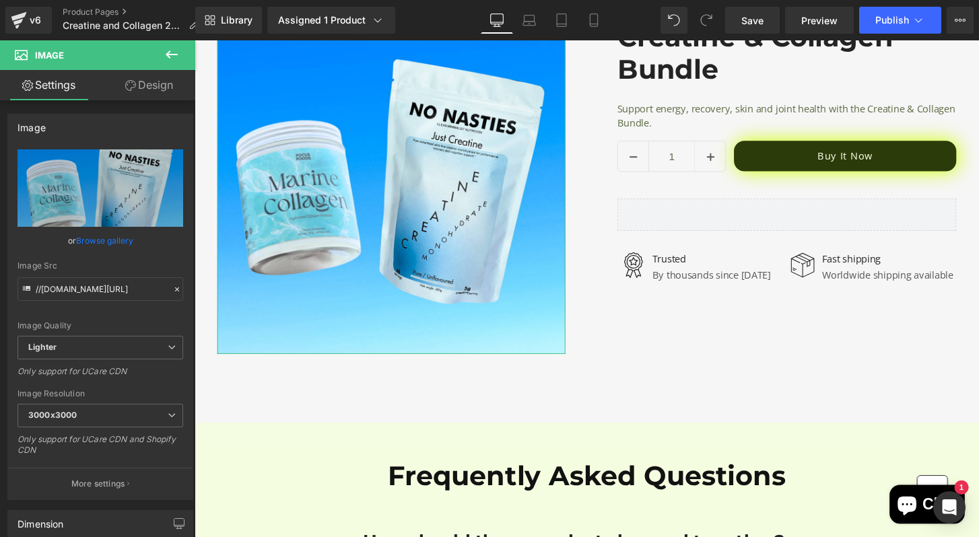
click at [162, 94] on link "Design" at bounding box center [149, 85] width 98 height 30
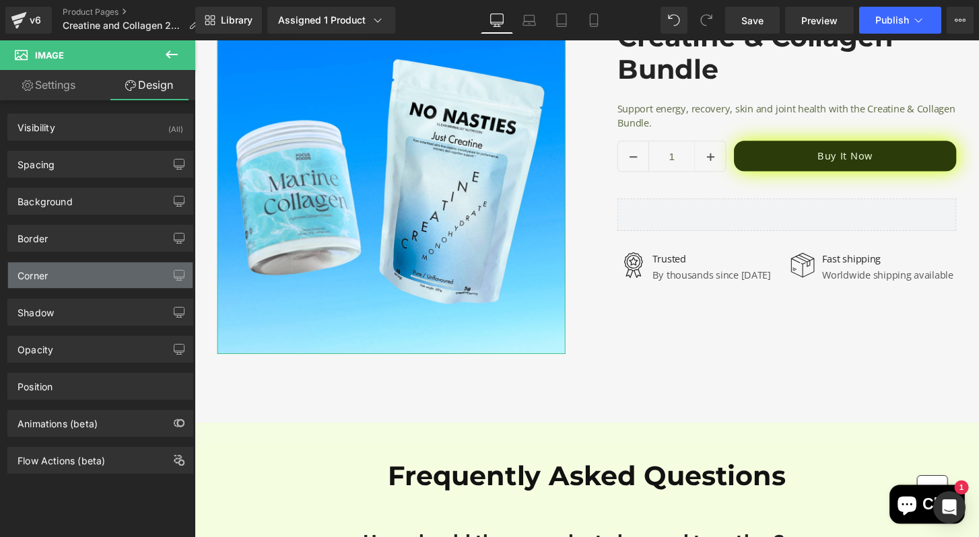
click at [100, 272] on div "Corner" at bounding box center [100, 276] width 185 height 26
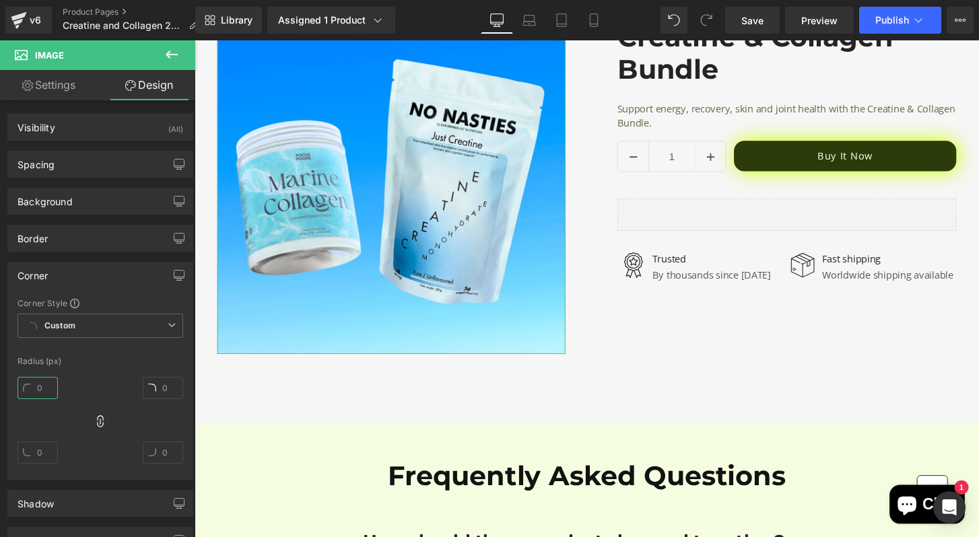
click at [36, 387] on input "text" at bounding box center [38, 388] width 40 height 22
type input "20"
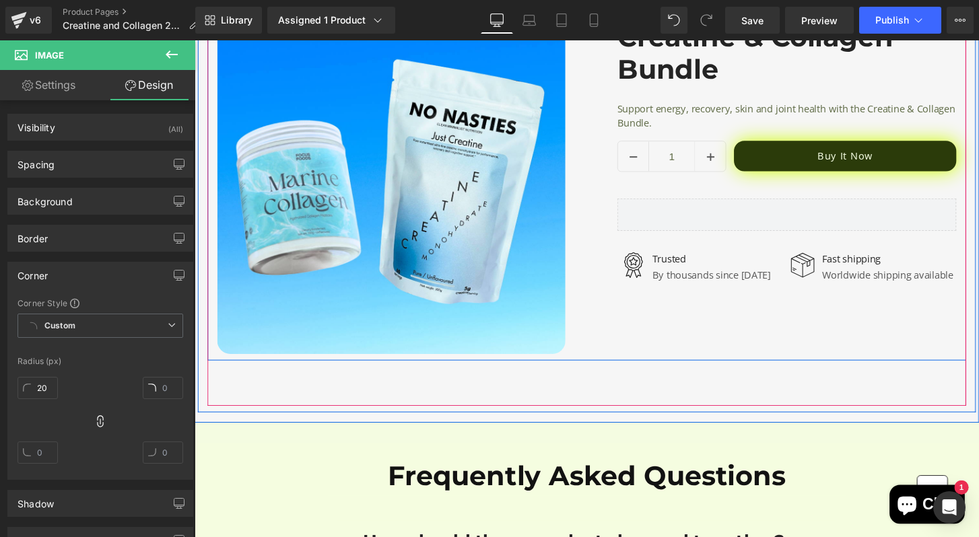
click at [697, 350] on div "Image Row Creatine & Collagen Bundle (P) Title Support energy, recovery, skin a…" at bounding box center [602, 173] width 788 height 399
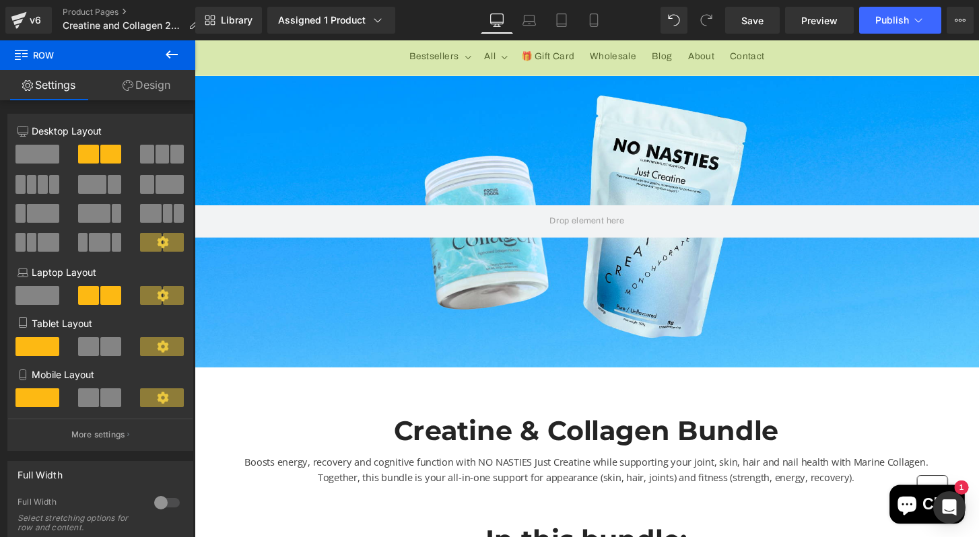
scroll to position [0, 0]
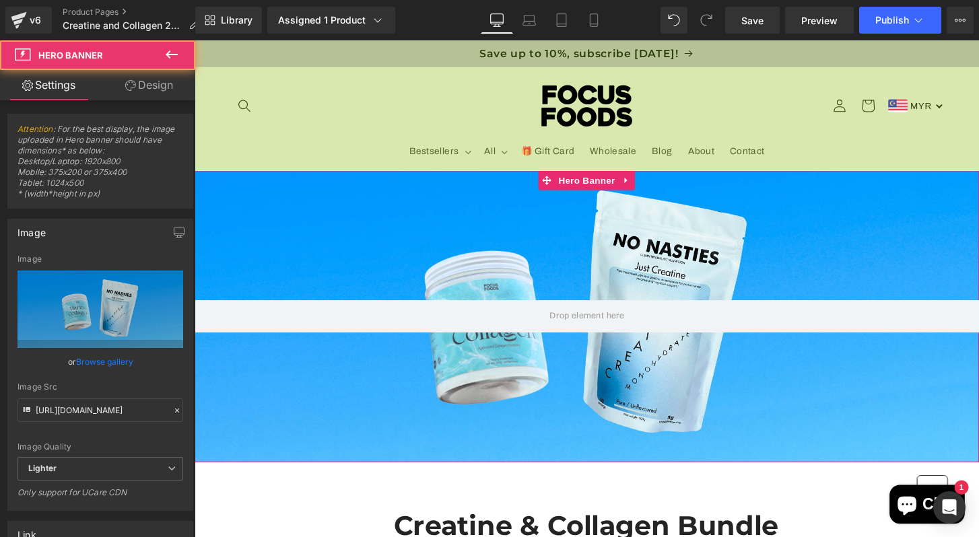
click at [612, 230] on div at bounding box center [602, 327] width 815 height 303
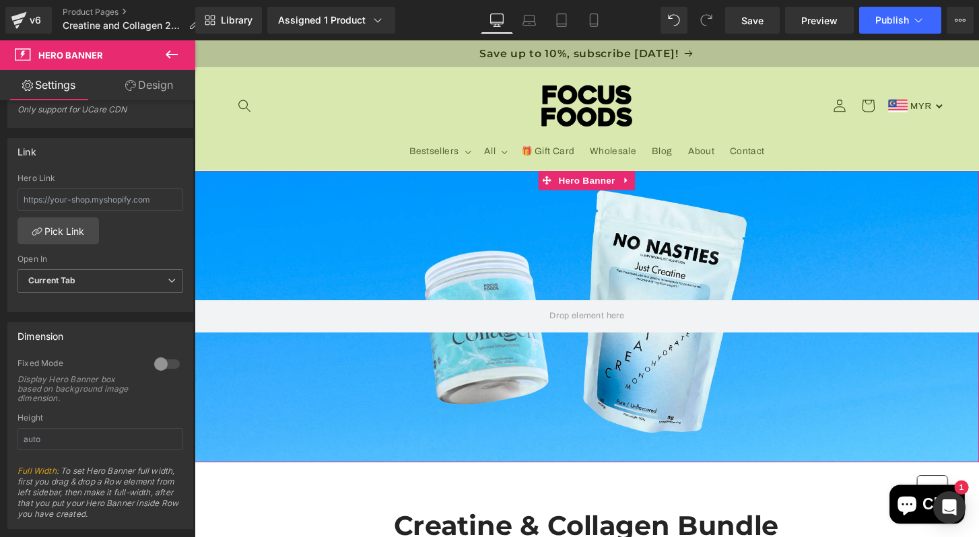
scroll to position [395, 0]
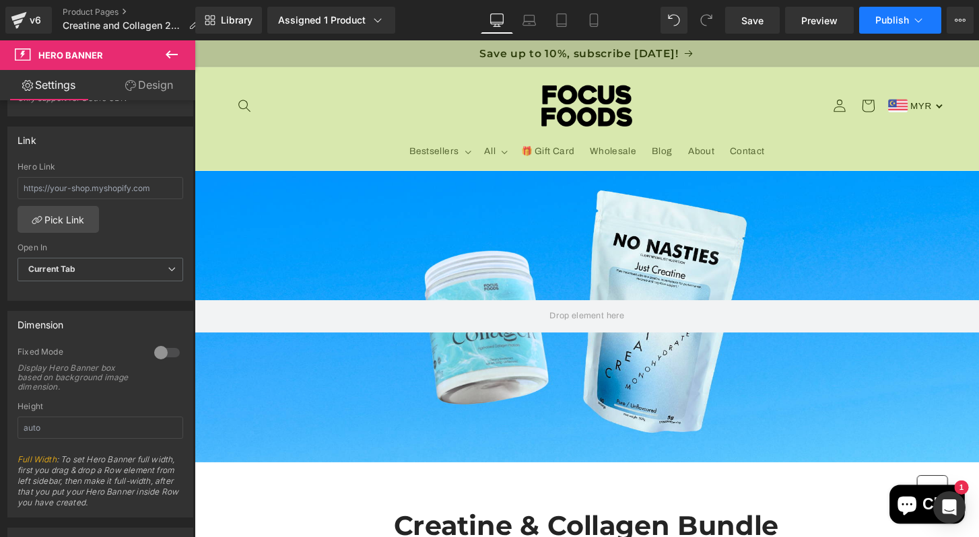
click at [886, 31] on button "Publish" at bounding box center [900, 20] width 82 height 27
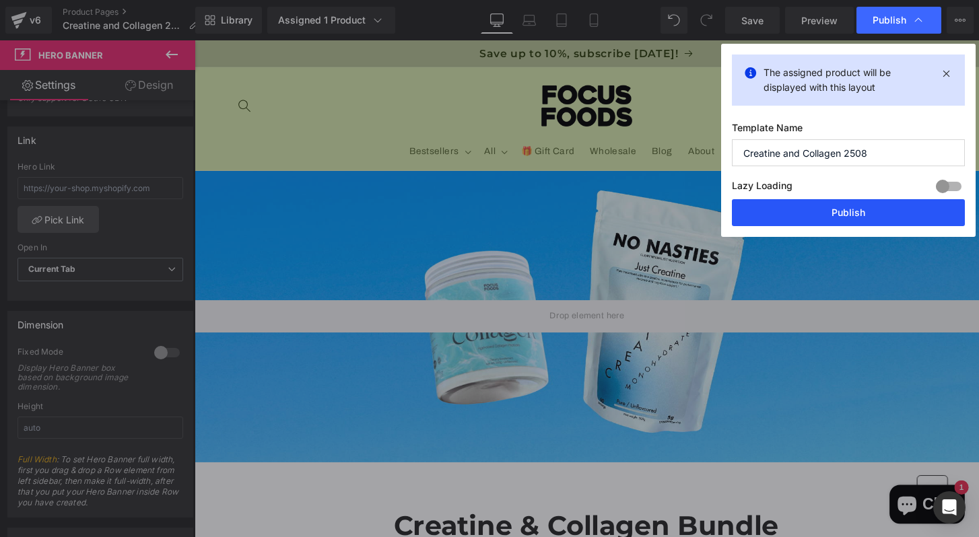
click at [795, 220] on button "Publish" at bounding box center [848, 212] width 233 height 27
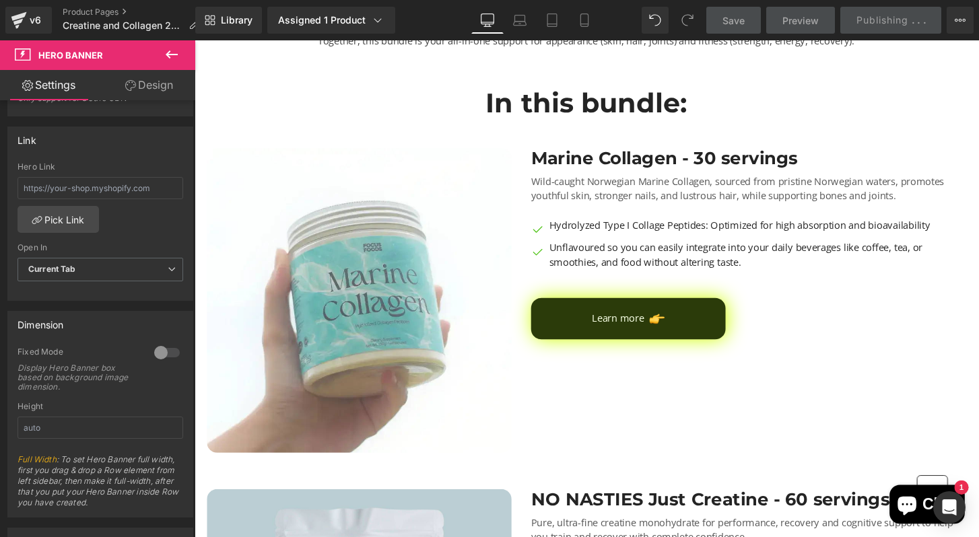
scroll to position [554, 0]
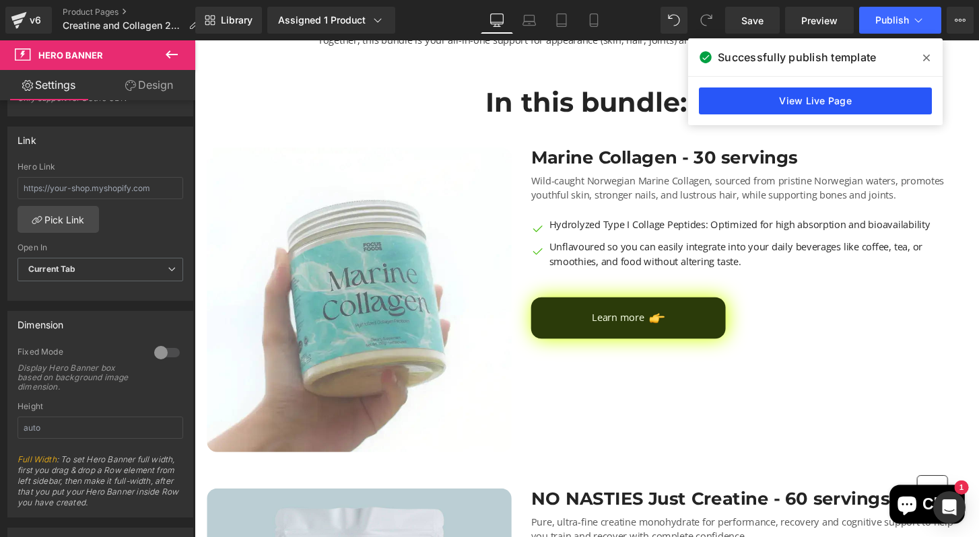
click at [806, 98] on link "View Live Page" at bounding box center [815, 101] width 233 height 27
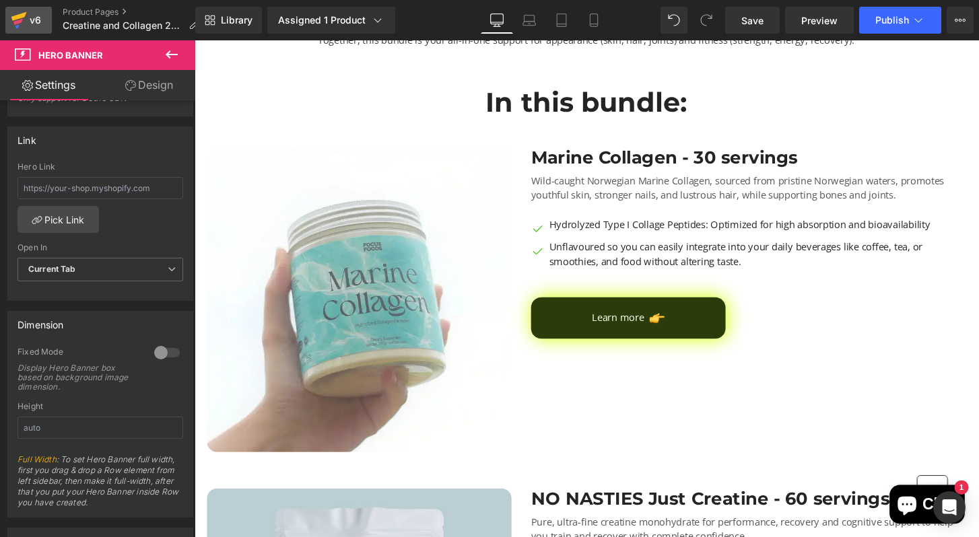
click at [28, 18] on div "v6" at bounding box center [35, 20] width 17 height 18
